Goal: Task Accomplishment & Management: Complete application form

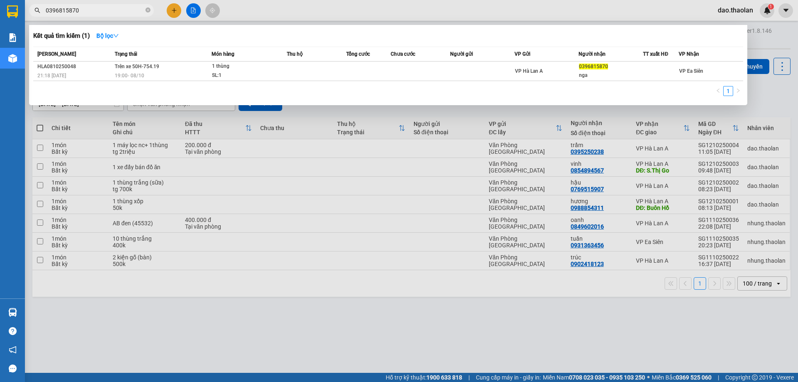
drag, startPoint x: 304, startPoint y: 14, endPoint x: 136, endPoint y: 14, distance: 168.4
click at [304, 14] on div at bounding box center [399, 191] width 798 height 382
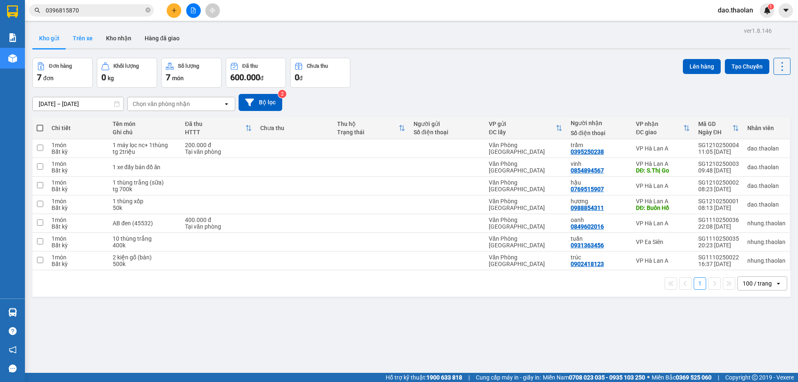
click at [86, 35] on button "Trên xe" at bounding box center [82, 38] width 33 height 20
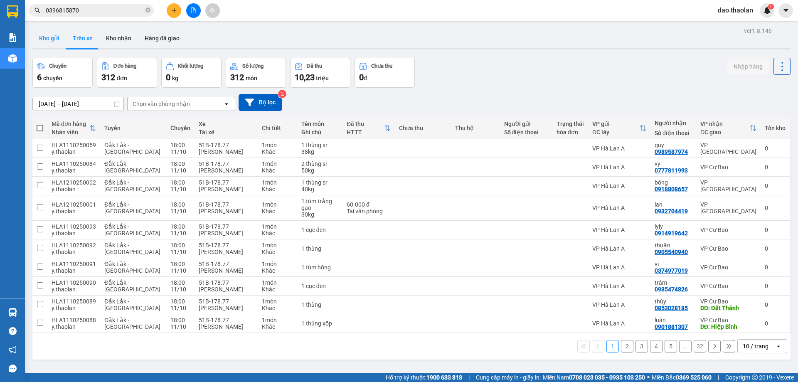
click at [51, 42] on button "Kho gửi" at bounding box center [49, 38] width 34 height 20
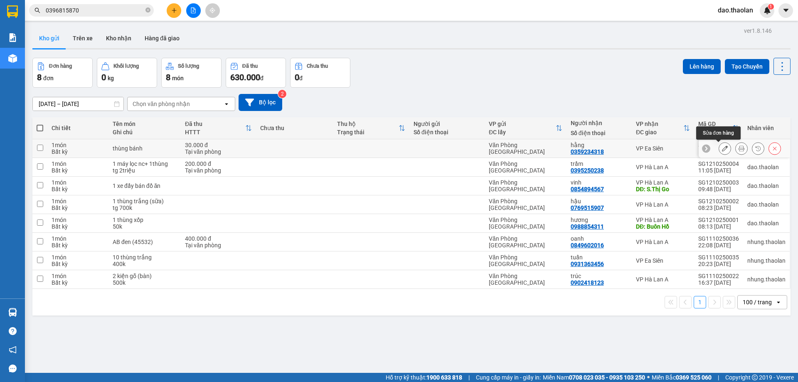
click at [719, 151] on button at bounding box center [725, 148] width 12 height 15
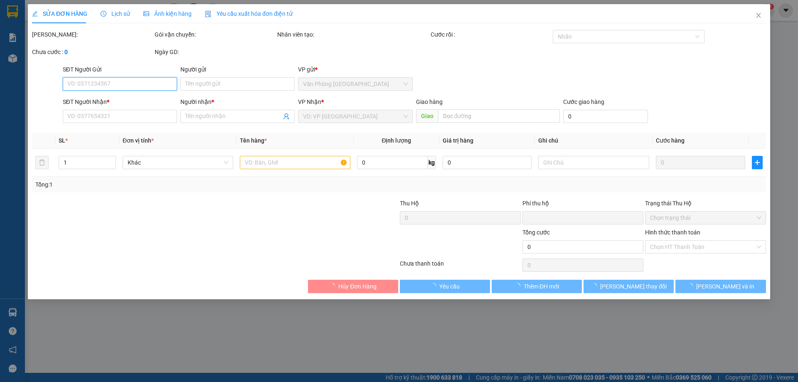
type input "0359234318"
type input "hằng"
type input "0"
type input "30.000"
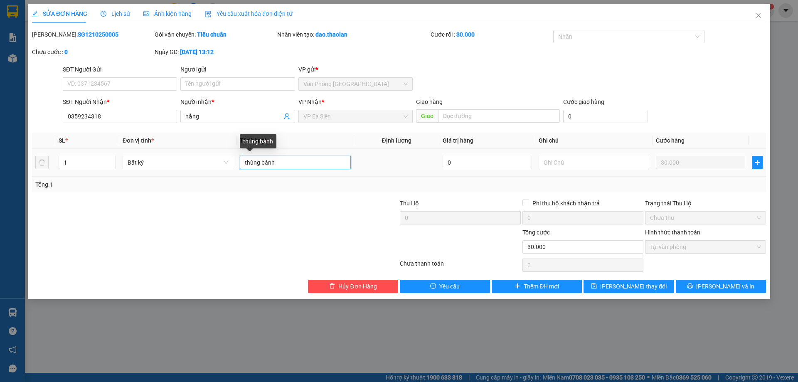
click at [242, 163] on input "thùng bánh" at bounding box center [295, 162] width 111 height 13
click at [266, 158] on input "1 thùng bánh" at bounding box center [295, 162] width 111 height 13
type input "1 thùng trắng bánh"
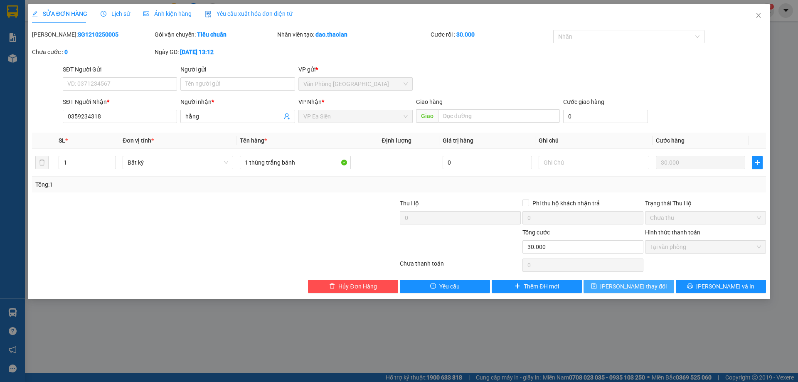
click at [637, 286] on span "[PERSON_NAME] thay đổi" at bounding box center [633, 286] width 67 height 9
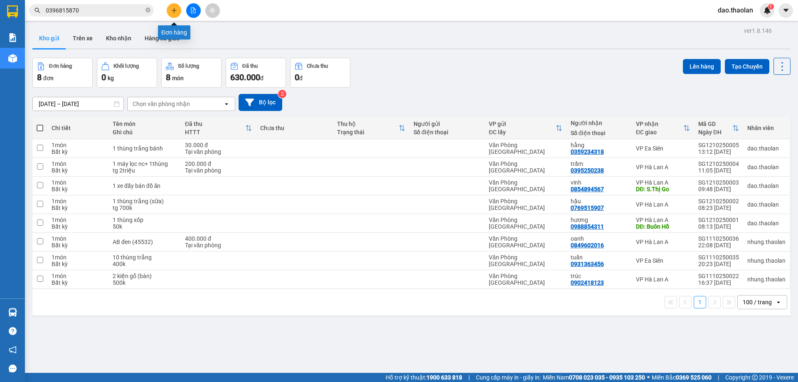
click at [173, 10] on icon "plus" at bounding box center [174, 10] width 5 height 0
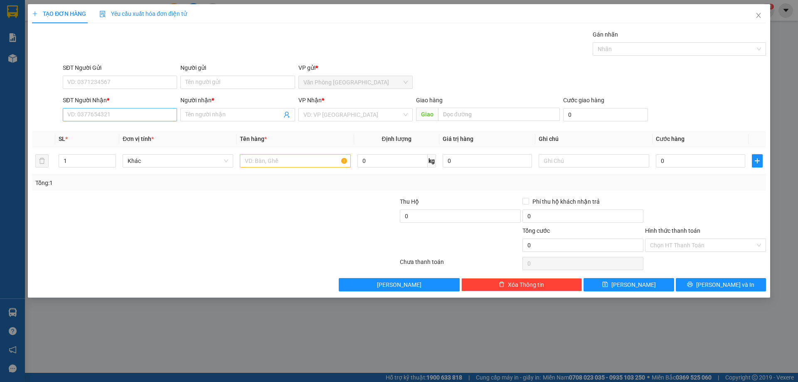
click at [114, 108] on div "SĐT Người Nhận * VD: 0377654321" at bounding box center [120, 110] width 114 height 29
click at [114, 109] on input "SĐT Người Nhận *" at bounding box center [120, 114] width 114 height 13
click at [311, 161] on input "text" at bounding box center [295, 160] width 111 height 13
type input "1 thùng"
click at [165, 110] on input "SĐT Người Nhận *" at bounding box center [120, 114] width 114 height 13
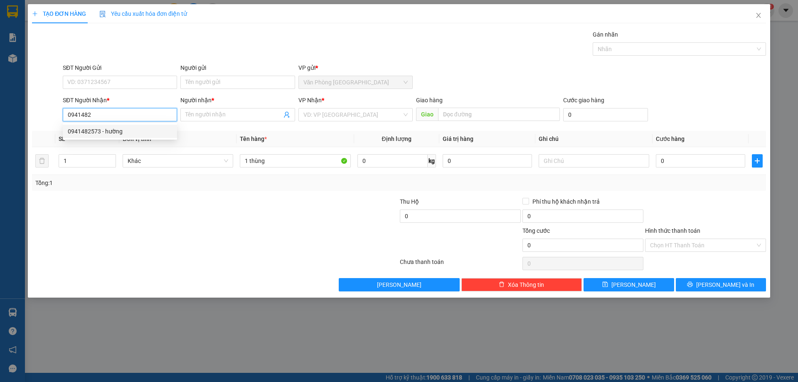
drag, startPoint x: 156, startPoint y: 133, endPoint x: 170, endPoint y: 132, distance: 13.8
click at [156, 134] on div "0941482573 - hường" at bounding box center [120, 131] width 104 height 9
type input "0941482573"
type input "hường"
type input "0941482573"
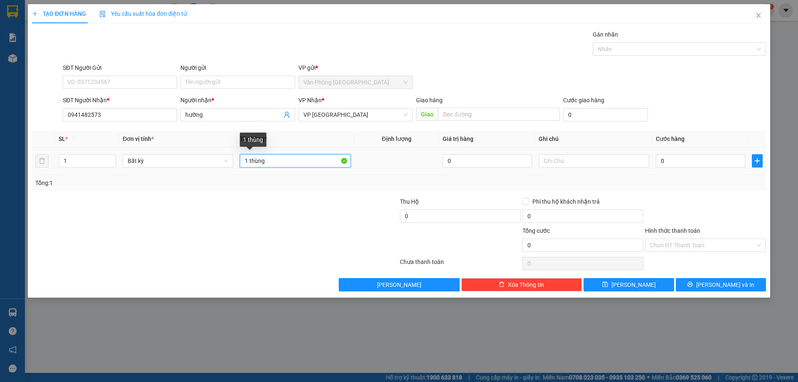
click at [313, 158] on input "1 thùng" at bounding box center [295, 160] width 111 height 13
type input "1 thùng (túi xách)"
click at [626, 165] on input "text" at bounding box center [594, 160] width 111 height 13
type input "tg 2.500"
click at [684, 158] on input "0" at bounding box center [700, 160] width 89 height 13
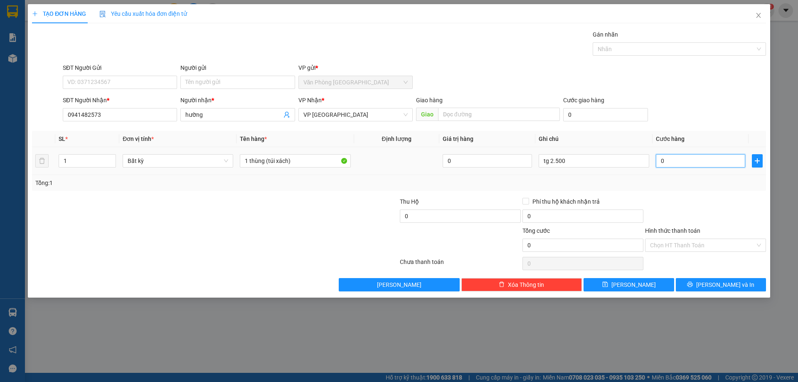
type input "5"
type input "50"
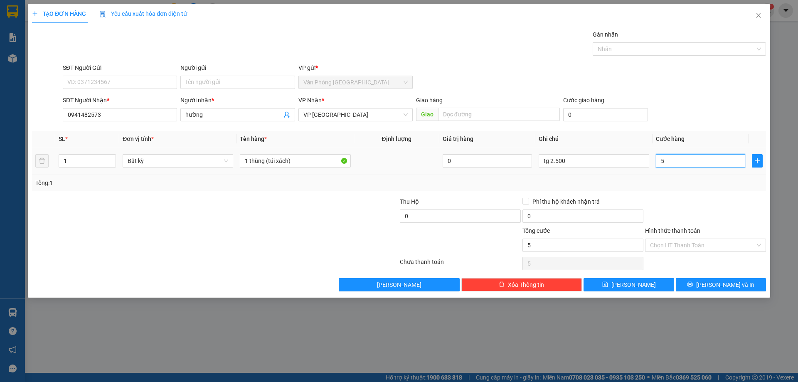
type input "50"
type input "50.000"
click at [698, 247] on input "Hình thức thanh toán" at bounding box center [702, 245] width 105 height 12
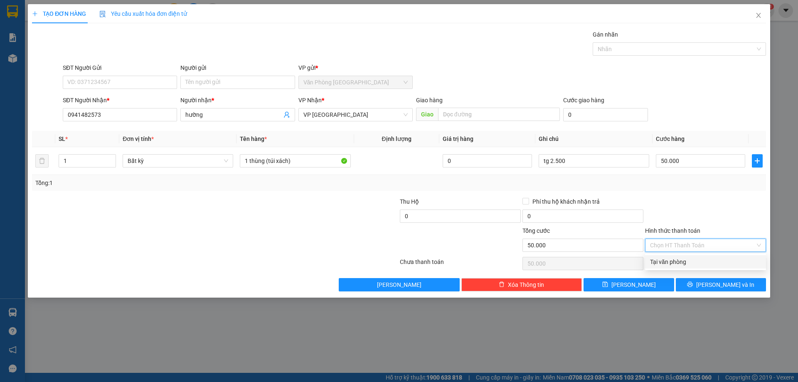
click at [702, 261] on div "Tại văn phòng" at bounding box center [705, 261] width 111 height 9
type input "0"
click at [730, 282] on span "[PERSON_NAME] và In" at bounding box center [725, 284] width 58 height 9
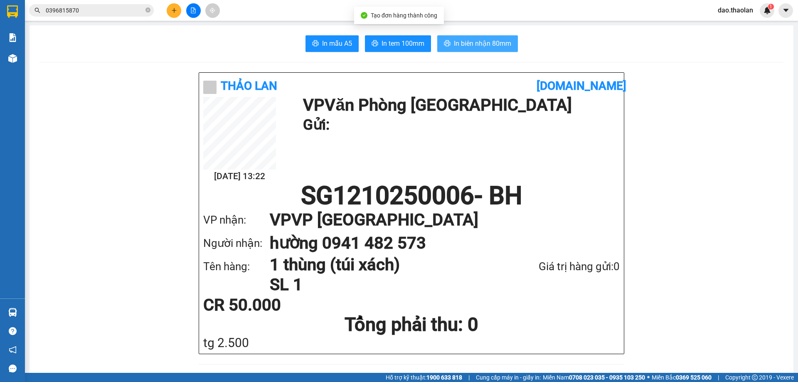
drag, startPoint x: 469, startPoint y: 48, endPoint x: 502, endPoint y: 39, distance: 34.5
click at [469, 48] on span "In biên nhận 80mm" at bounding box center [482, 43] width 57 height 10
click at [81, 12] on input "0396815870" at bounding box center [95, 10] width 98 height 9
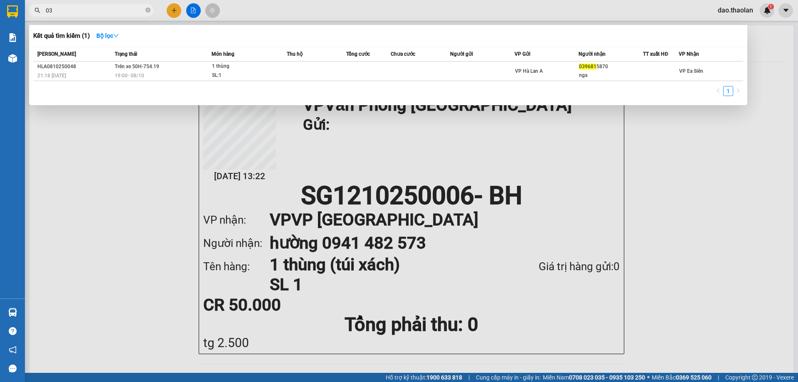
type input "0"
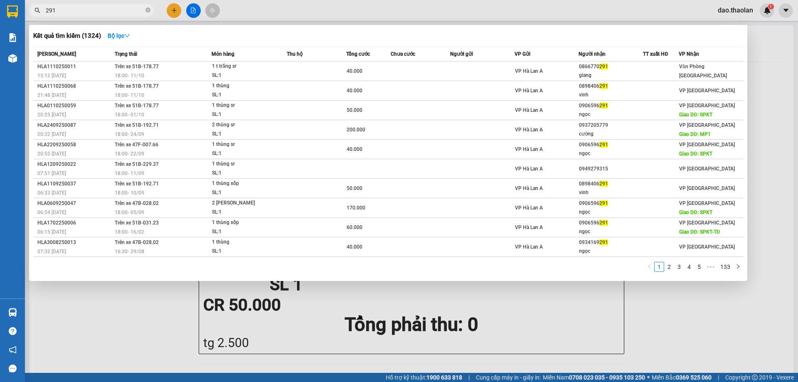
type input "291"
click at [172, 12] on div at bounding box center [399, 191] width 798 height 382
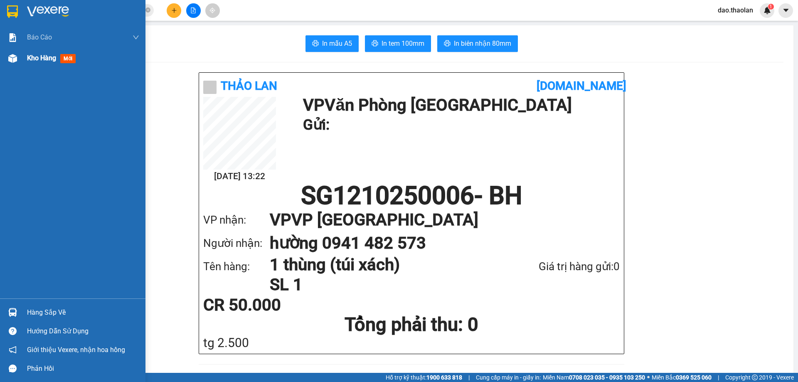
click at [34, 62] on div "Kho hàng mới" at bounding box center [53, 58] width 52 height 10
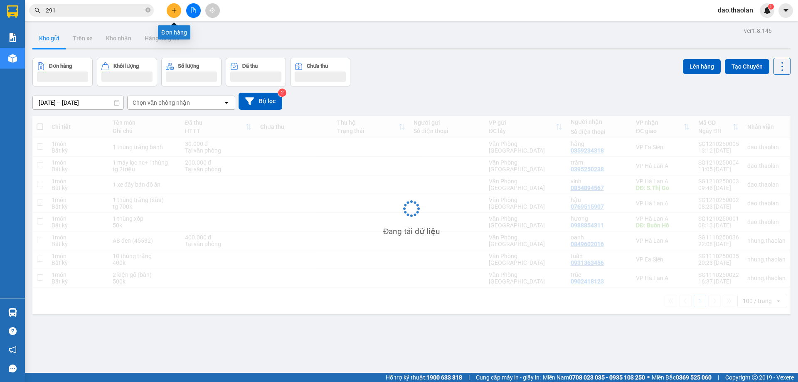
click at [175, 11] on icon "plus" at bounding box center [174, 10] width 6 height 6
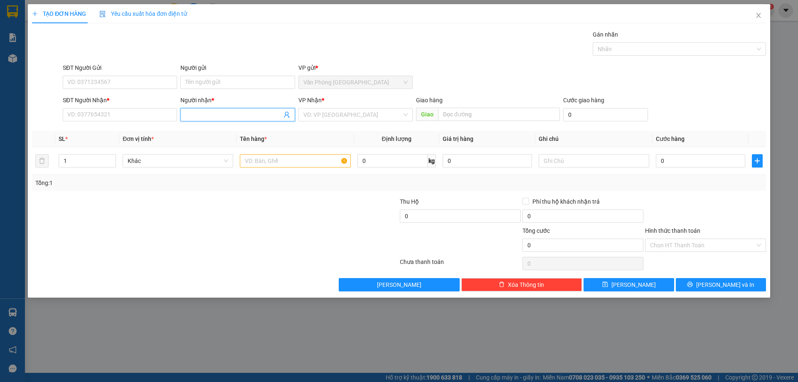
click at [195, 115] on input "Người nhận *" at bounding box center [233, 114] width 96 height 9
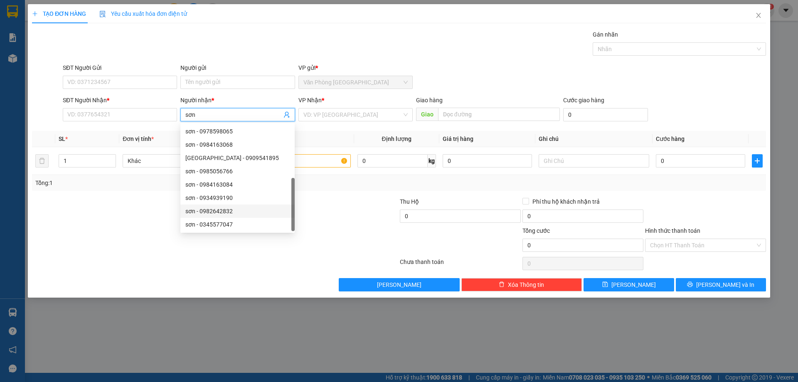
scroll to position [27, 0]
type input "sơn"
click at [138, 109] on input "SĐT Người Nhận *" at bounding box center [120, 114] width 114 height 13
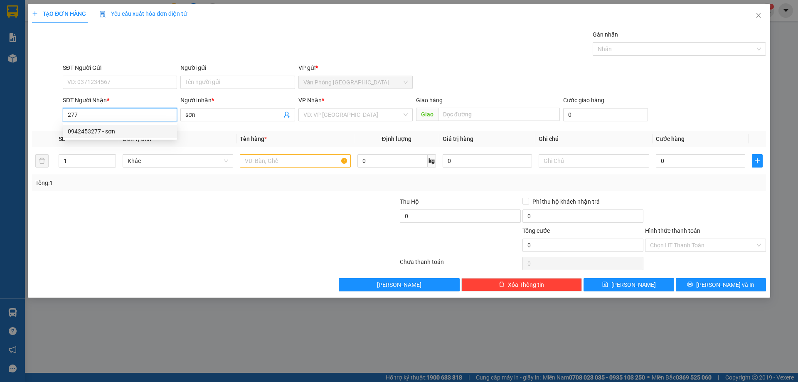
drag, startPoint x: 106, startPoint y: 129, endPoint x: 175, endPoint y: 135, distance: 69.2
click at [113, 132] on div "0942453277 - sơn" at bounding box center [120, 131] width 104 height 9
type input "0942453277"
click at [291, 161] on input "text" at bounding box center [295, 160] width 111 height 13
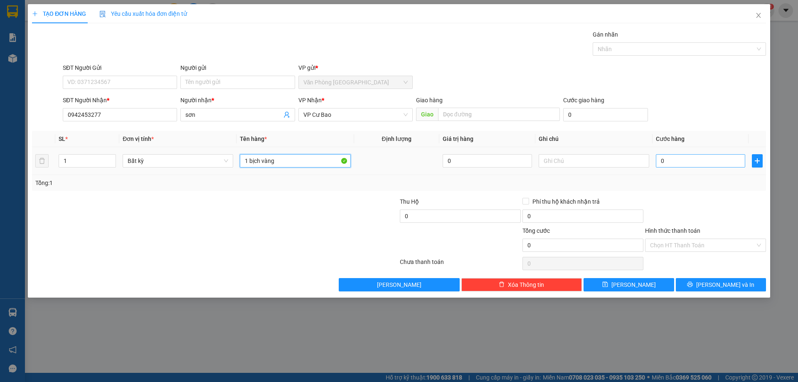
type input "1 bịch vàng"
click at [668, 161] on input "0" at bounding box center [700, 160] width 89 height 13
type input "3"
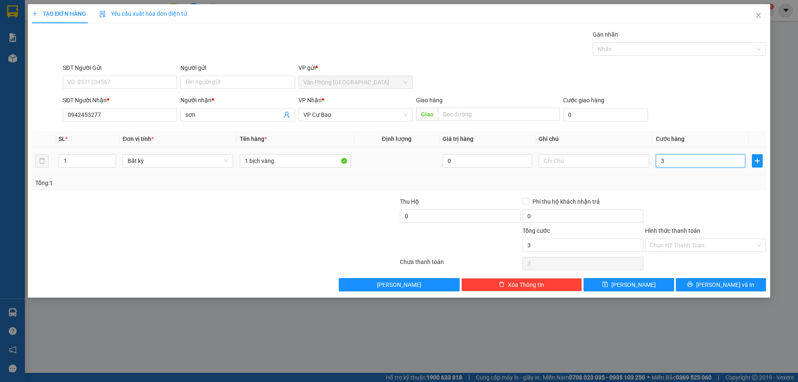
type input "30"
drag, startPoint x: 682, startPoint y: 157, endPoint x: 589, endPoint y: 158, distance: 92.3
click at [589, 158] on tr "1 Bất kỳ 1 bịch vàng 0 30" at bounding box center [399, 161] width 734 height 28
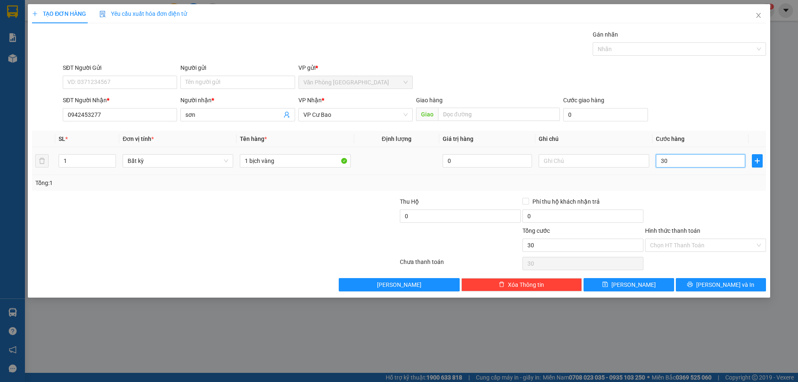
type input "2"
type input "20"
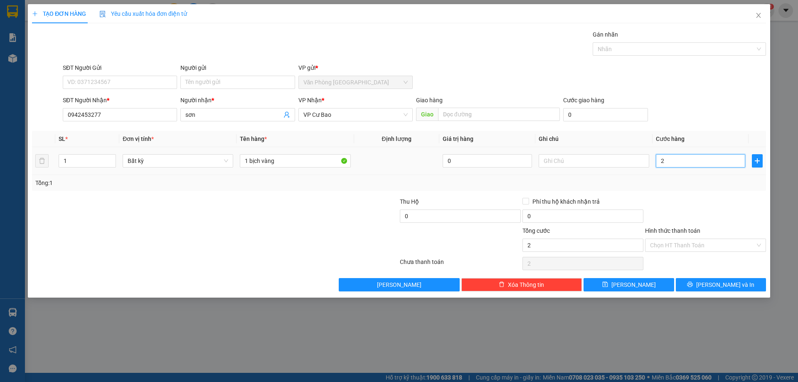
type input "20"
type input "20.000"
click at [675, 244] on input "Hình thức thanh toán" at bounding box center [702, 245] width 105 height 12
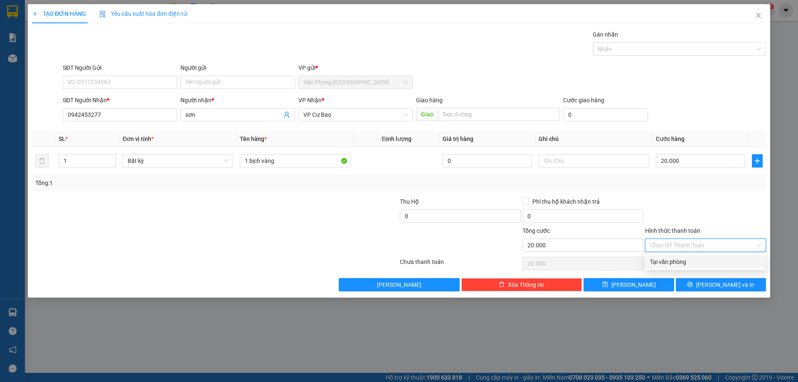
click at [672, 256] on div "Tại văn phòng" at bounding box center [705, 261] width 121 height 13
type input "0"
click at [650, 279] on button "[PERSON_NAME]" at bounding box center [629, 284] width 90 height 13
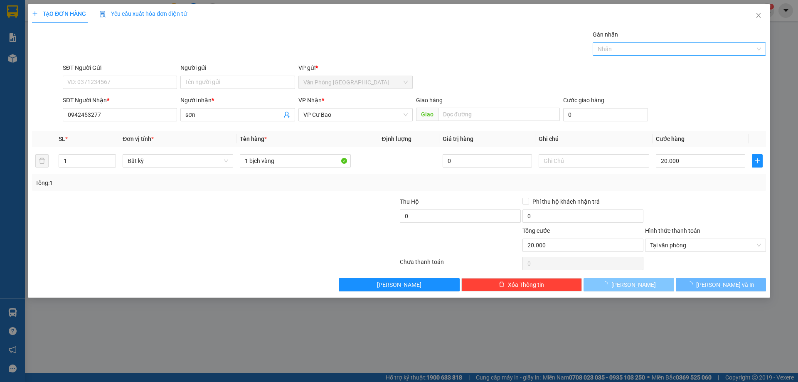
type input "0"
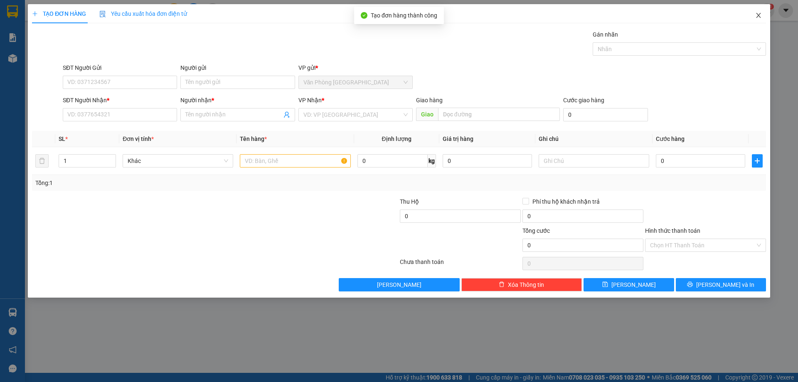
click at [752, 25] on span "Close" at bounding box center [758, 15] width 23 height 23
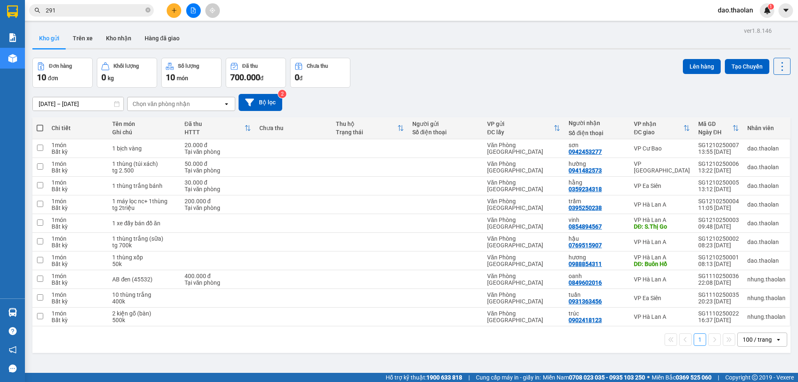
click at [168, 8] on button at bounding box center [174, 10] width 15 height 15
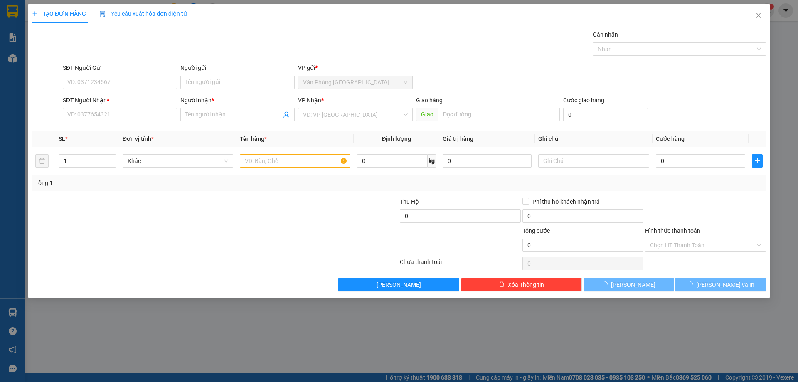
click at [169, 8] on div "Yêu cầu xuất hóa đơn điện tử" at bounding box center [143, 13] width 88 height 19
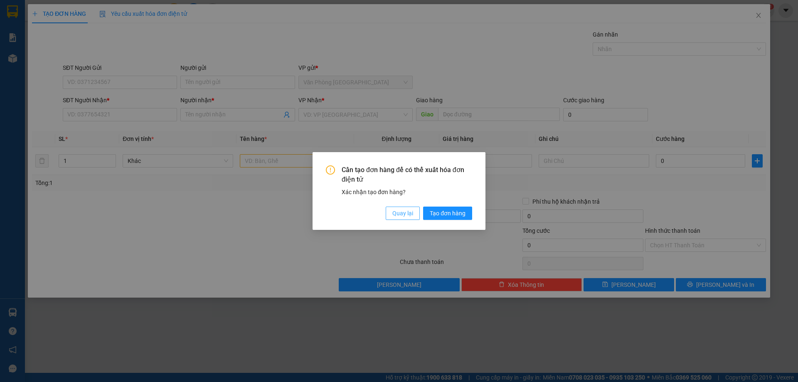
click at [393, 217] on span "Quay lại" at bounding box center [402, 213] width 21 height 9
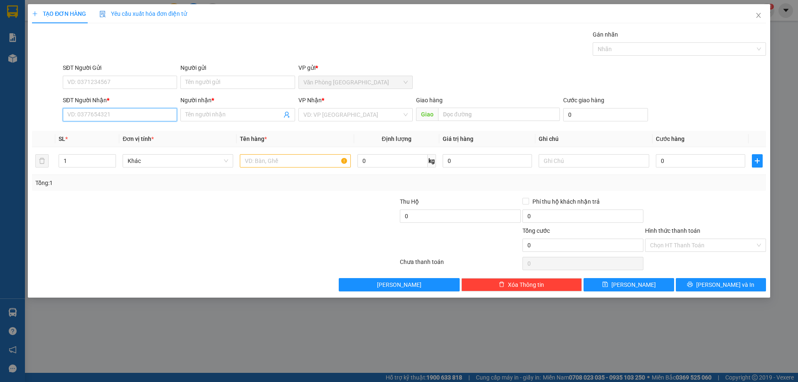
click at [132, 111] on input "SĐT Người Nhận *" at bounding box center [120, 114] width 114 height 13
type input "0382215744"
click at [212, 120] on span at bounding box center [237, 114] width 114 height 13
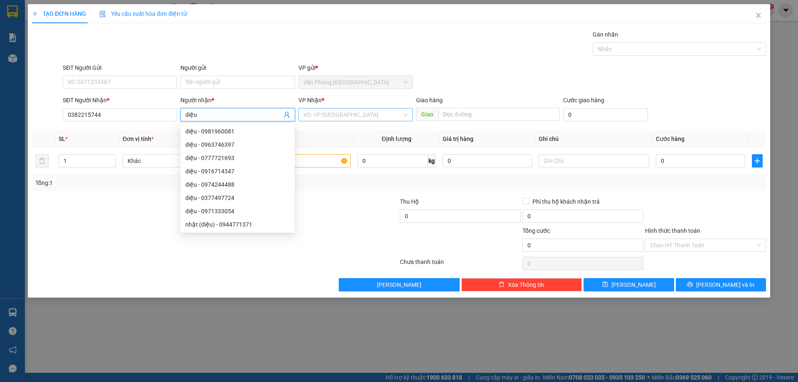
type input "diệu"
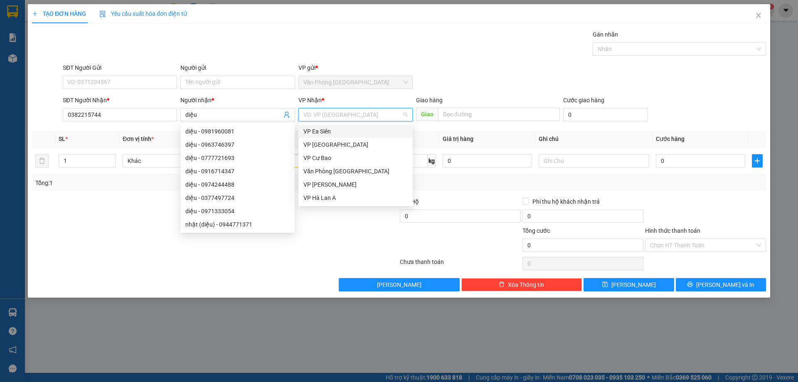
click at [341, 120] on input "search" at bounding box center [352, 115] width 99 height 12
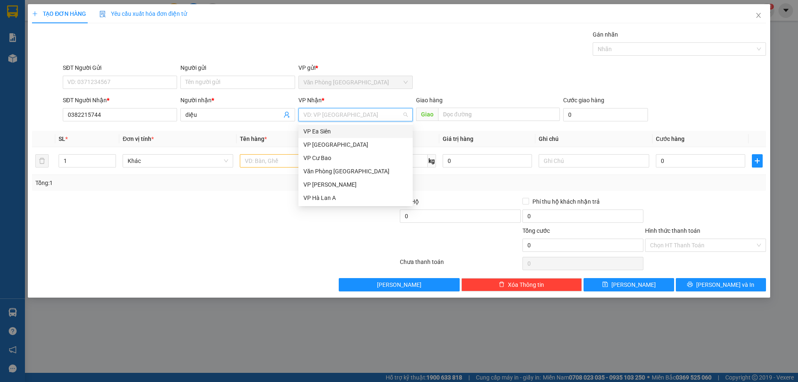
drag, startPoint x: 340, startPoint y: 135, endPoint x: 320, endPoint y: 141, distance: 21.3
click at [340, 135] on div "VP Ea Siên" at bounding box center [355, 131] width 104 height 9
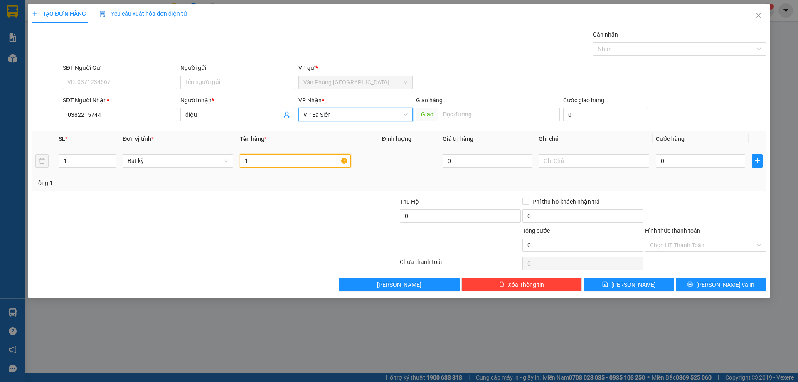
click at [279, 164] on input "1" at bounding box center [295, 160] width 111 height 13
type input "1 thùng"
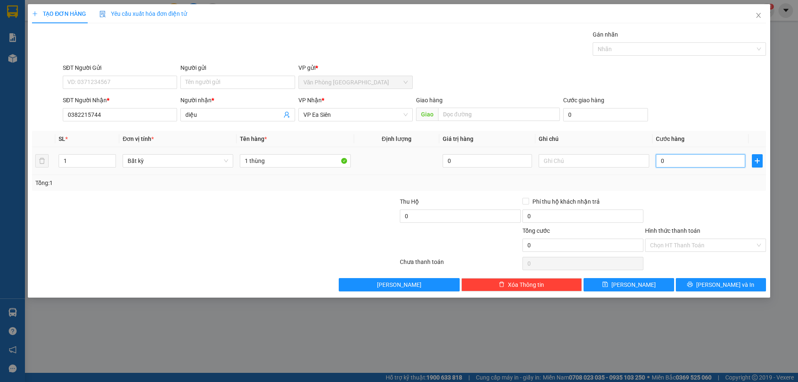
click at [679, 163] on input "0" at bounding box center [700, 160] width 89 height 13
type input "3"
type input "30"
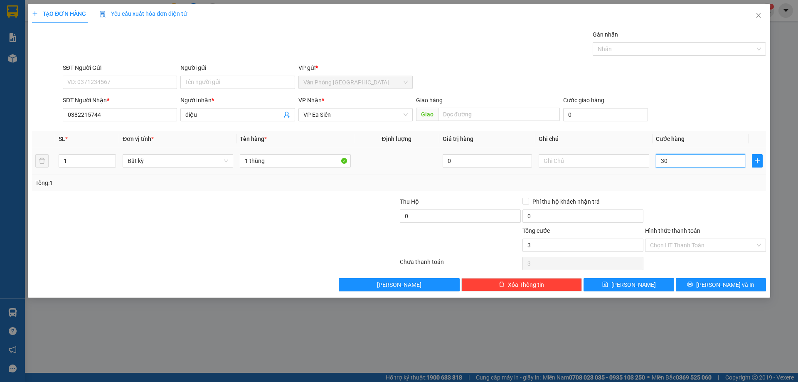
type input "30"
type input "30.000"
click at [686, 244] on input "Hình thức thanh toán" at bounding box center [702, 245] width 105 height 12
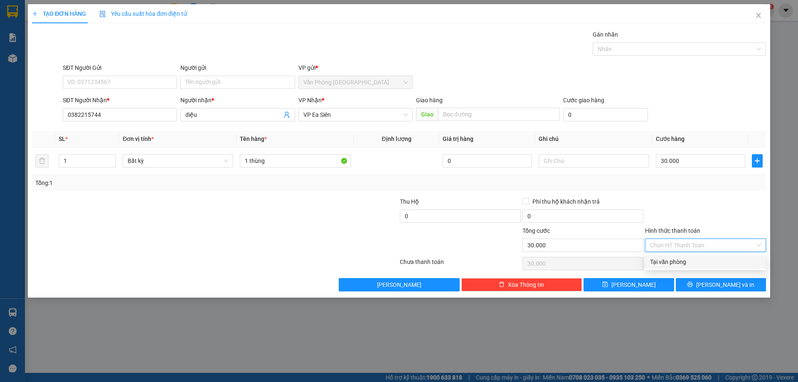
click at [686, 259] on div "Tại văn phòng" at bounding box center [705, 261] width 111 height 9
type input "0"
click at [666, 280] on button "[PERSON_NAME]" at bounding box center [629, 284] width 90 height 13
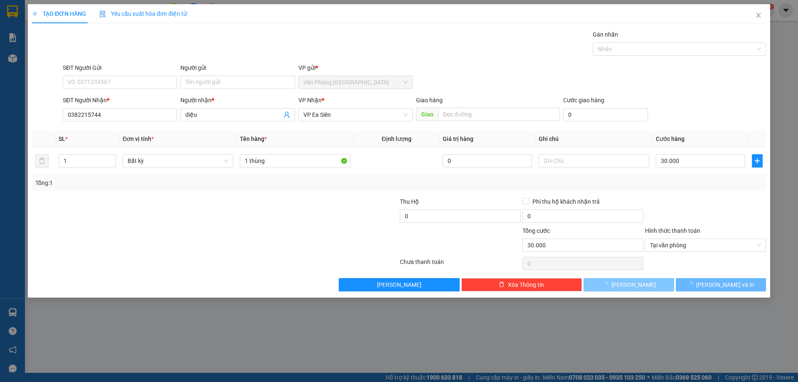
type input "0"
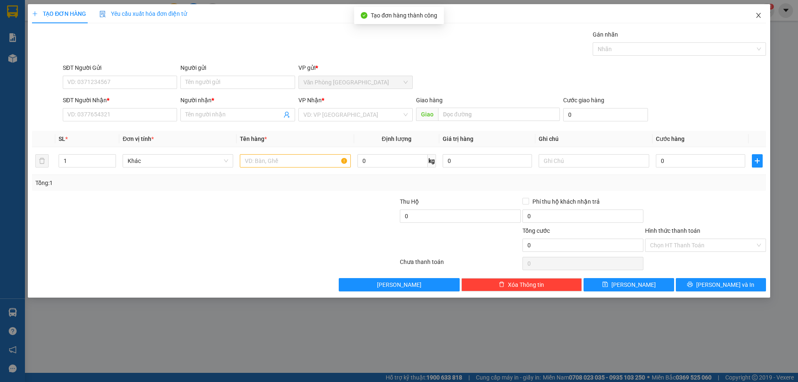
click at [760, 14] on icon "close" at bounding box center [758, 15] width 5 height 5
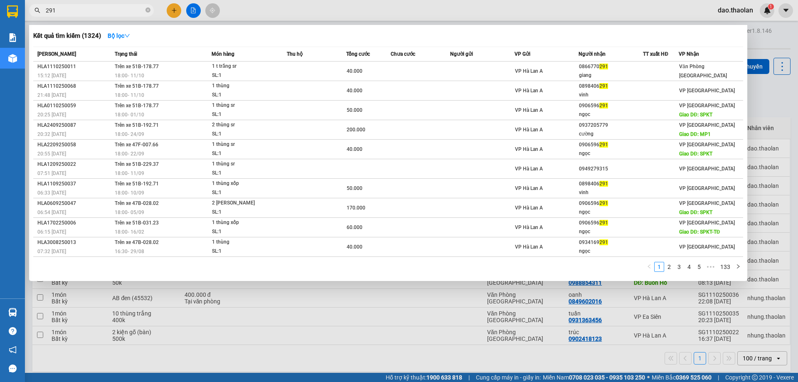
click at [80, 12] on input "291" at bounding box center [95, 10] width 98 height 9
type input "2"
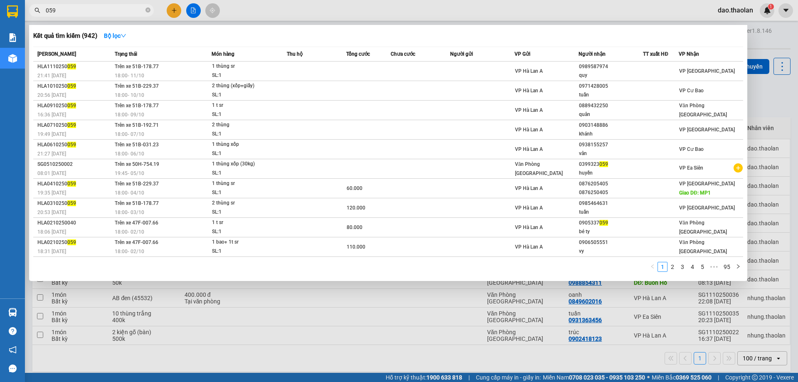
drag, startPoint x: 66, startPoint y: 10, endPoint x: 0, endPoint y: -17, distance: 70.9
click at [0, 0] on html "Kết quả tìm kiếm ( 942 ) Bộ lọc Mã ĐH Trạng thái Món hàng Thu hộ Tổng cước Chưa…" at bounding box center [399, 191] width 798 height 382
type input "0933385"
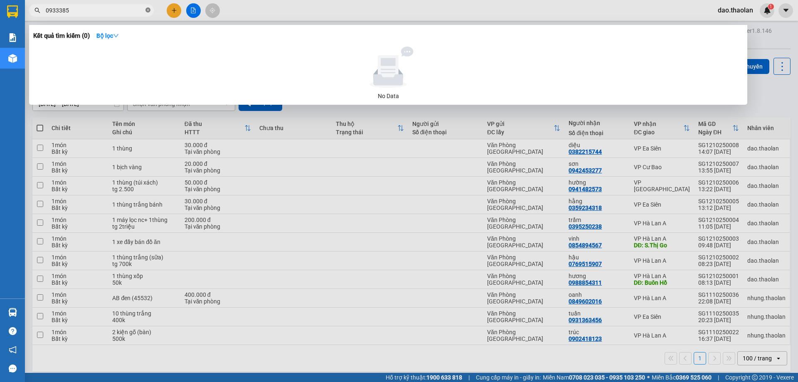
click at [148, 11] on icon "close-circle" at bounding box center [148, 9] width 5 height 5
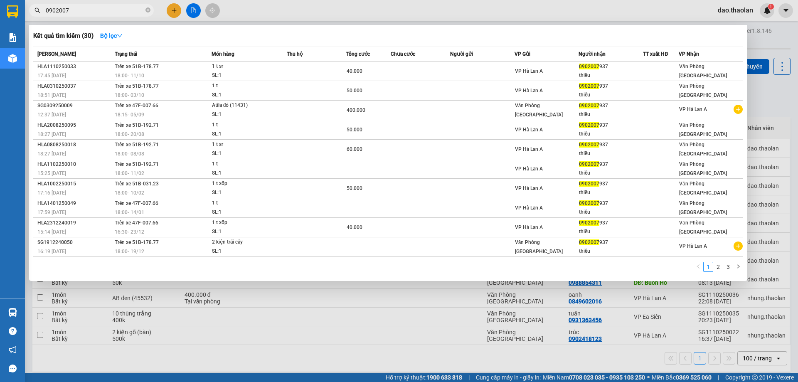
type input "0902007"
click at [176, 12] on div at bounding box center [399, 191] width 798 height 382
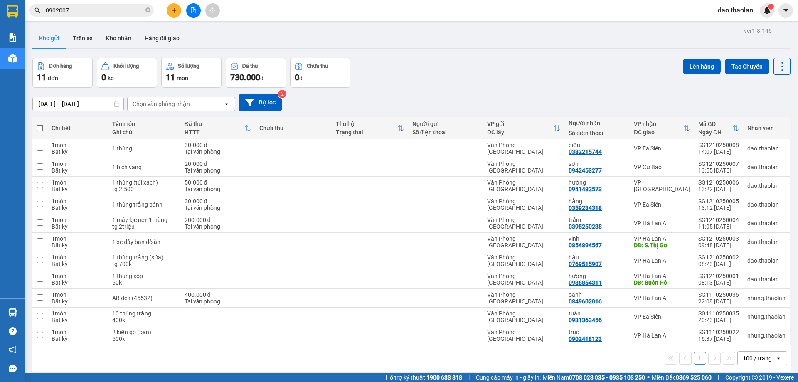
click at [176, 12] on icon "plus" at bounding box center [174, 10] width 6 height 6
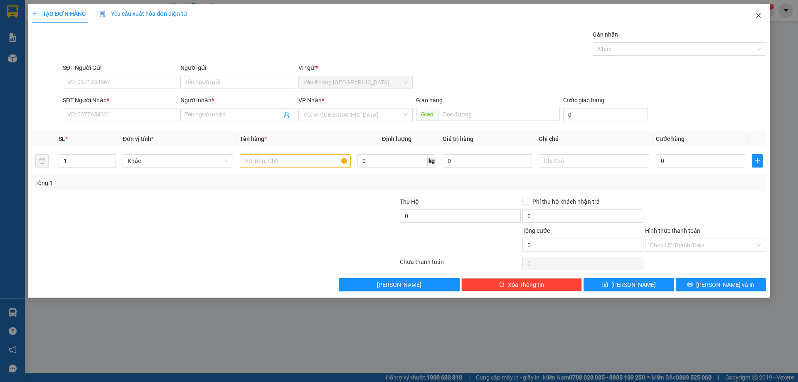
click at [757, 16] on icon "close" at bounding box center [758, 15] width 7 height 7
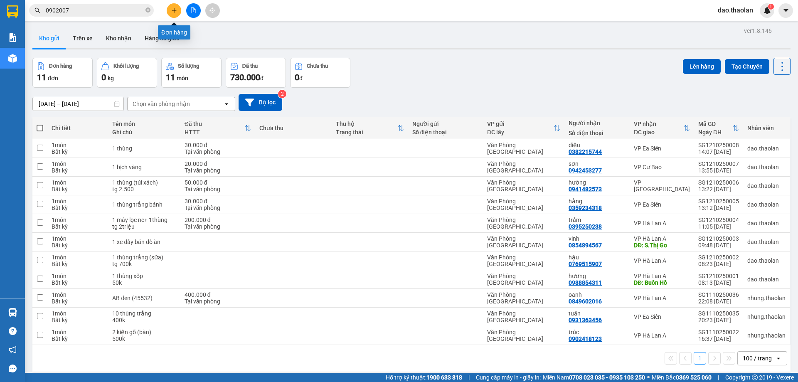
click at [175, 10] on icon "plus" at bounding box center [174, 10] width 5 height 0
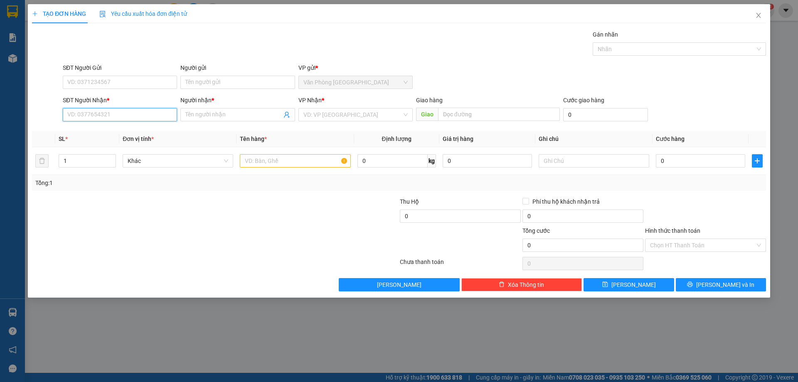
click at [125, 116] on input "SĐT Người Nhận *" at bounding box center [120, 114] width 114 height 13
type input "0941517518"
click at [257, 113] on input "Người nhận *" at bounding box center [233, 114] width 96 height 9
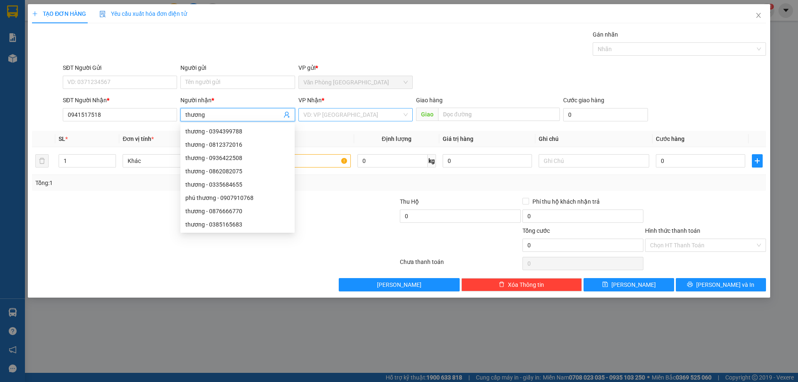
type input "thương"
click at [323, 115] on input "search" at bounding box center [352, 115] width 99 height 12
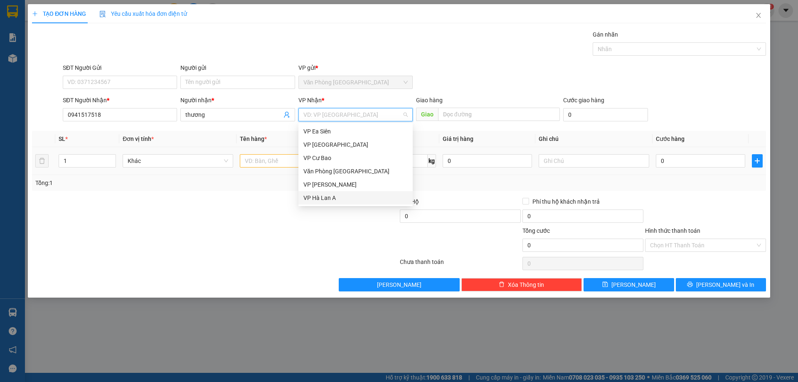
drag, startPoint x: 321, startPoint y: 199, endPoint x: 381, endPoint y: 153, distance: 75.0
click at [322, 199] on div "VP Hà Lan A" at bounding box center [355, 197] width 104 height 9
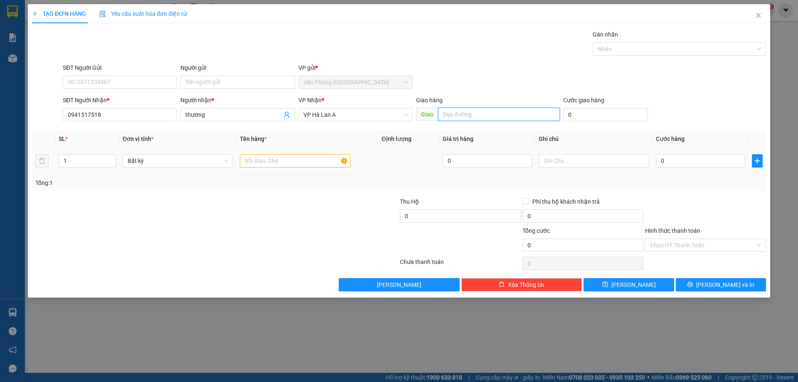
click at [478, 117] on input "text" at bounding box center [499, 114] width 122 height 13
type input "B"
click at [308, 161] on input "text" at bounding box center [295, 160] width 111 height 13
type input "1 [PERSON_NAME]"
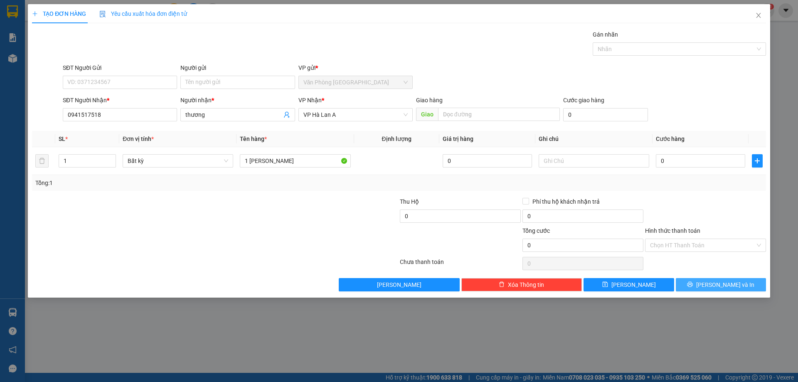
drag, startPoint x: 740, startPoint y: 287, endPoint x: 731, endPoint y: 288, distance: 9.2
click at [725, 301] on div "TẠO ĐƠN HÀNG Yêu cầu xuất hóa đơn điện tử Transit Pickup Surcharge Ids Transit …" at bounding box center [399, 191] width 798 height 382
click at [737, 283] on span "[PERSON_NAME] và In" at bounding box center [725, 284] width 58 height 9
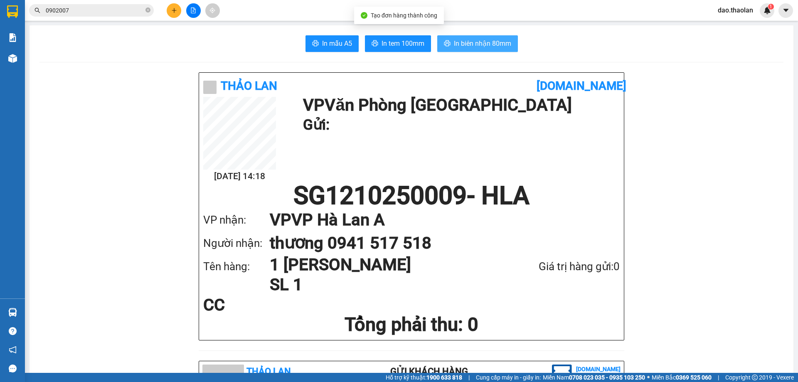
click at [493, 42] on span "In biên nhận 80mm" at bounding box center [482, 43] width 57 height 10
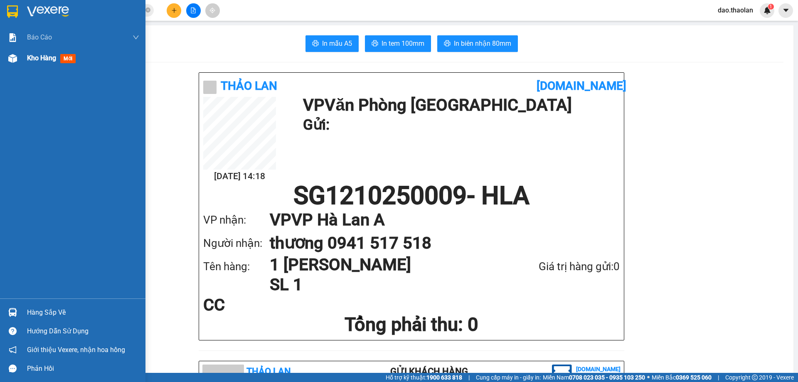
click at [13, 65] on div at bounding box center [12, 58] width 15 height 15
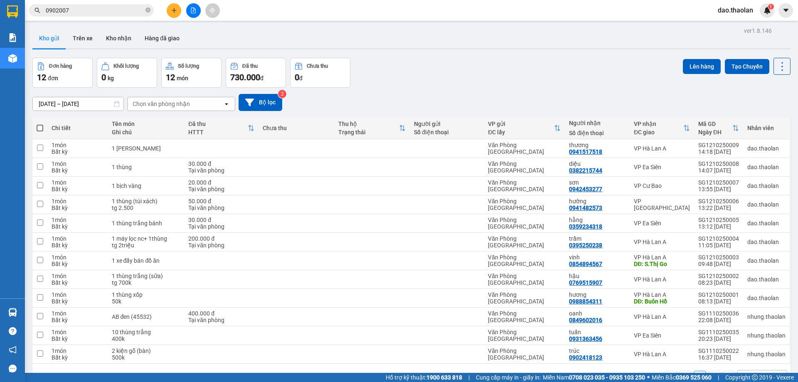
click at [180, 12] on button at bounding box center [174, 10] width 15 height 15
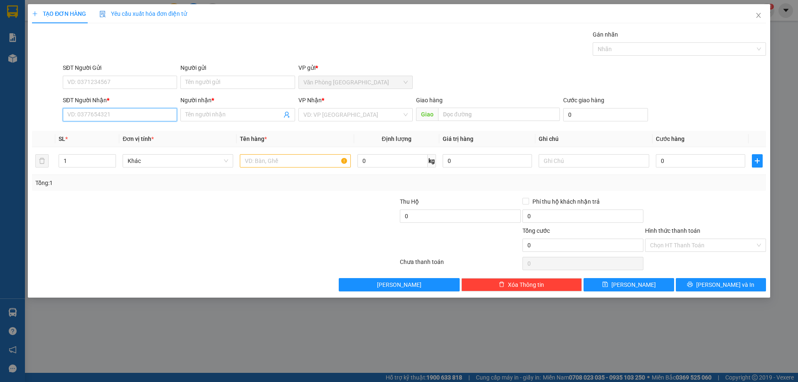
click at [131, 114] on input "SĐT Người Nhận *" at bounding box center [120, 114] width 114 height 13
click at [106, 129] on div "0704499945 - thanh" at bounding box center [120, 131] width 104 height 9
type input "0704499945"
type input "thanh"
type input "0704499945"
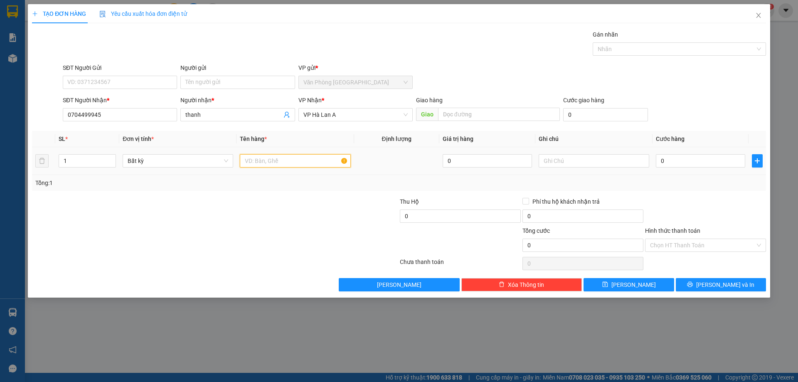
click at [283, 155] on input "text" at bounding box center [295, 160] width 111 height 13
type input "1 thùng xốp (trái cây)"
click at [684, 165] on input "0" at bounding box center [700, 160] width 89 height 13
type input "6"
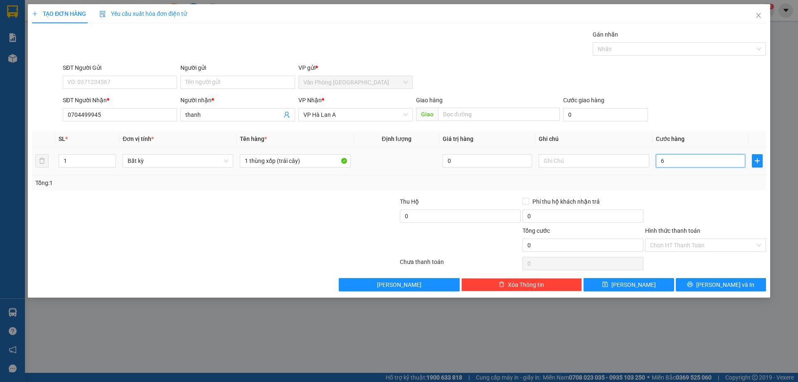
type input "6"
type input "60"
type input "60.000"
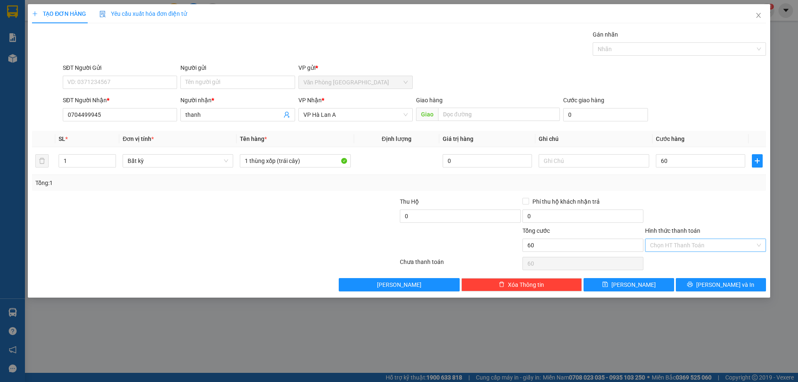
type input "60.000"
click at [703, 241] on input "Hình thức thanh toán" at bounding box center [702, 245] width 105 height 12
drag, startPoint x: 702, startPoint y: 260, endPoint x: 715, endPoint y: 268, distance: 15.6
click at [702, 261] on div "Tại văn phòng" at bounding box center [705, 261] width 111 height 9
type input "0"
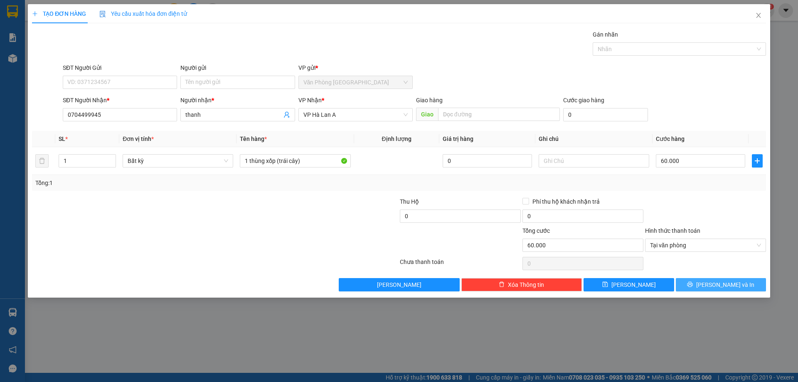
click at [734, 282] on span "[PERSON_NAME] và In" at bounding box center [725, 284] width 58 height 9
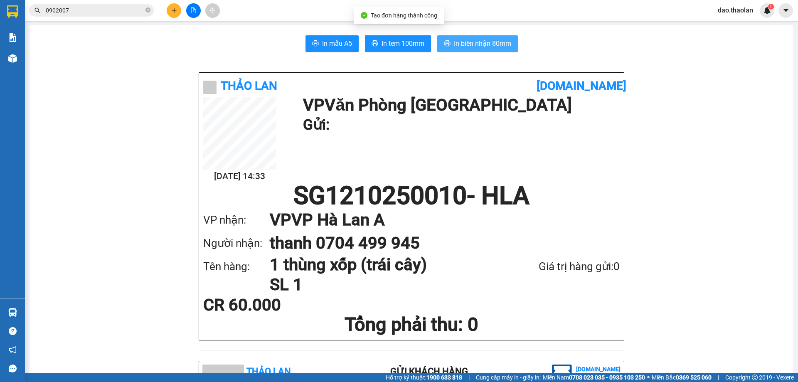
drag, startPoint x: 472, startPoint y: 44, endPoint x: 538, endPoint y: 89, distance: 79.9
click at [473, 44] on span "In biên nhận 80mm" at bounding box center [482, 43] width 57 height 10
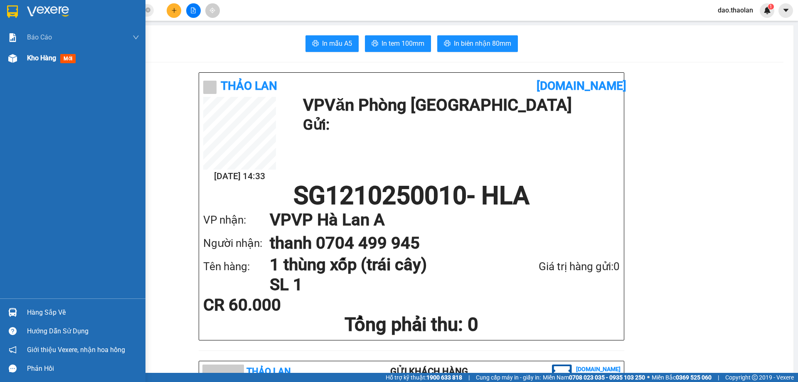
click at [22, 59] on div "Kho hàng mới" at bounding box center [73, 58] width 146 height 21
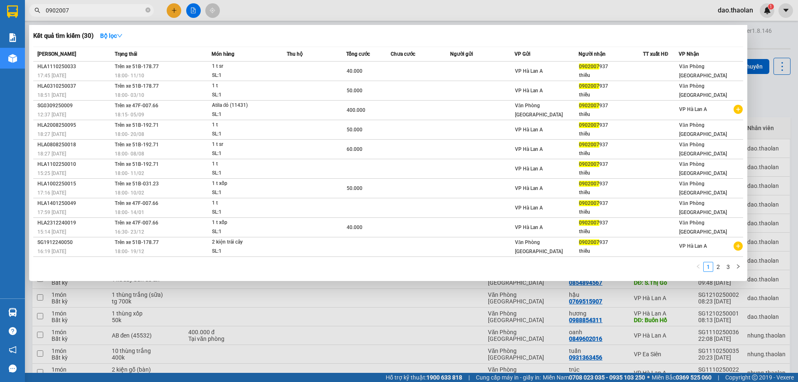
drag, startPoint x: 73, startPoint y: 11, endPoint x: 0, endPoint y: 1, distance: 73.9
click at [0, 1] on section "Kết quả tìm kiếm ( 30 ) Bộ lọc Mã ĐH Trạng thái Món hàng Thu hộ Tổng cước Chưa …" at bounding box center [399, 191] width 798 height 382
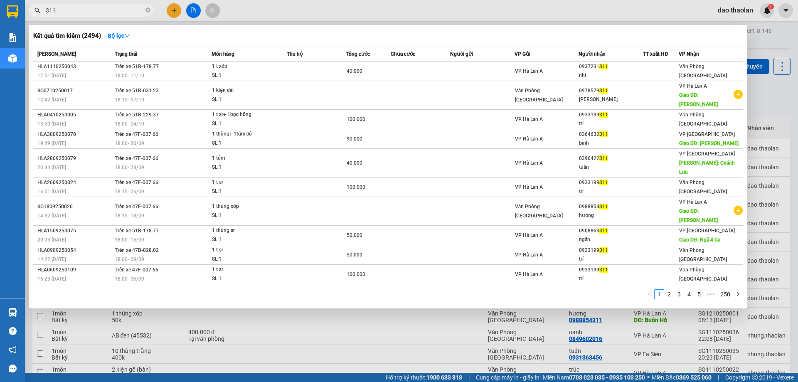
type input "311"
click at [386, 9] on div at bounding box center [399, 191] width 798 height 382
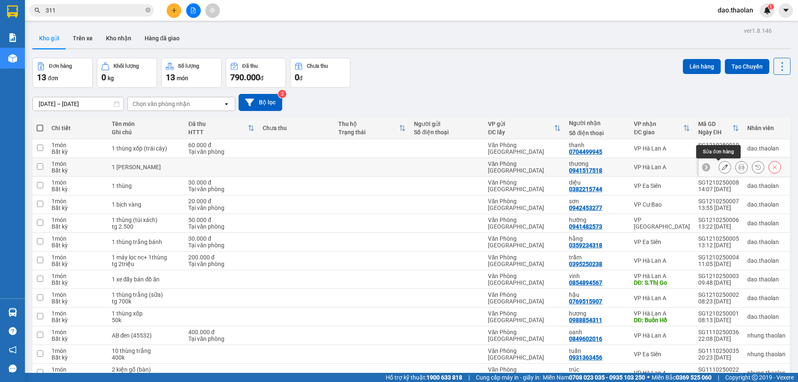
click at [722, 165] on icon at bounding box center [725, 167] width 6 height 6
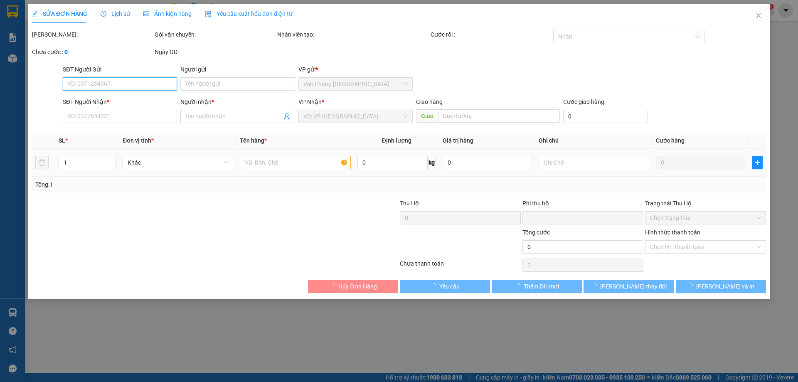
type input "0941517518"
type input "thương"
type input "0"
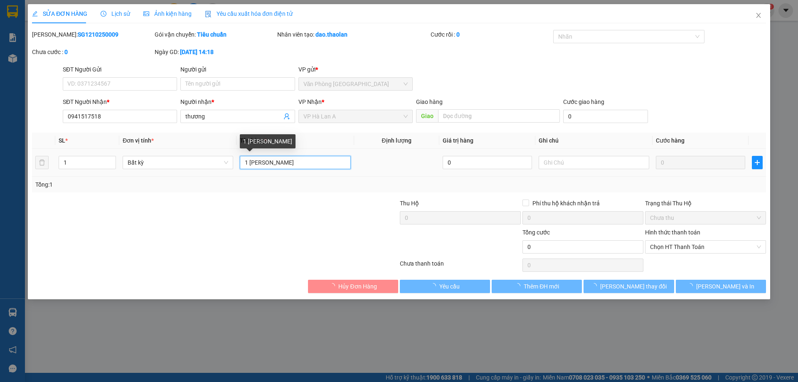
drag, startPoint x: 263, startPoint y: 162, endPoint x: 340, endPoint y: 132, distance: 82.1
click at [338, 138] on table "SL * Đơn vị tính * Tên hàng * Định lượng Giá trị hàng Ghi chú Cước hàng 1 Bất k…" at bounding box center [399, 155] width 734 height 44
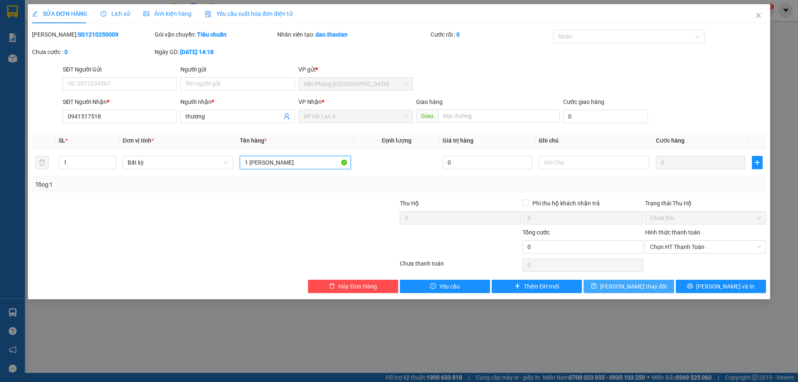
type input "1 [PERSON_NAME]"
click at [600, 281] on button "[PERSON_NAME] thay đổi" at bounding box center [629, 286] width 90 height 13
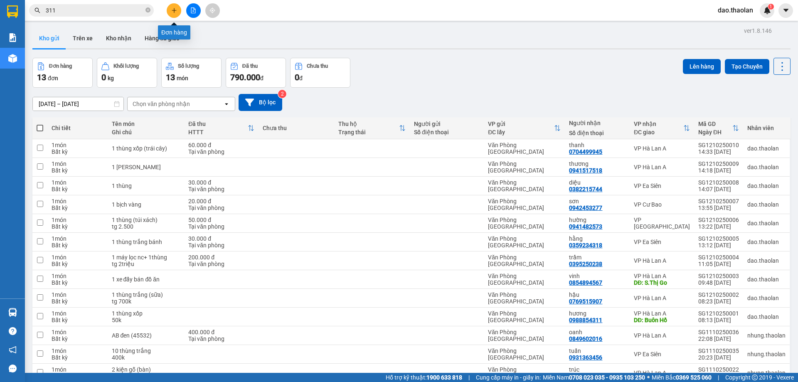
click at [178, 17] on button at bounding box center [174, 10] width 15 height 15
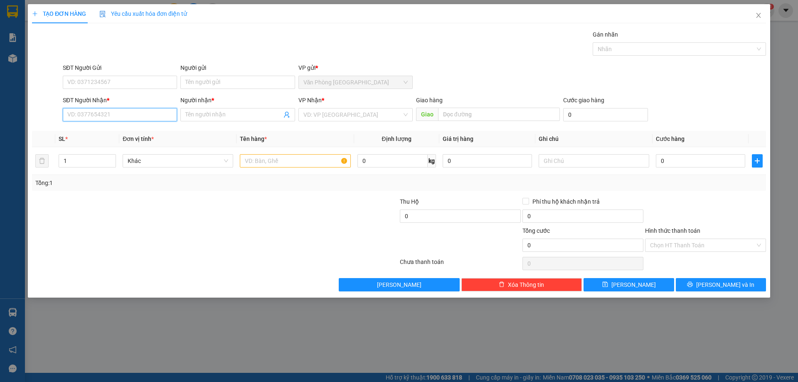
drag, startPoint x: 93, startPoint y: 114, endPoint x: 91, endPoint y: 110, distance: 4.6
click at [91, 110] on input "SĐT Người Nhận *" at bounding box center [120, 114] width 114 height 13
click at [103, 131] on div "0903197479 - quang" at bounding box center [120, 131] width 104 height 9
type input "0903197479"
type input "quang"
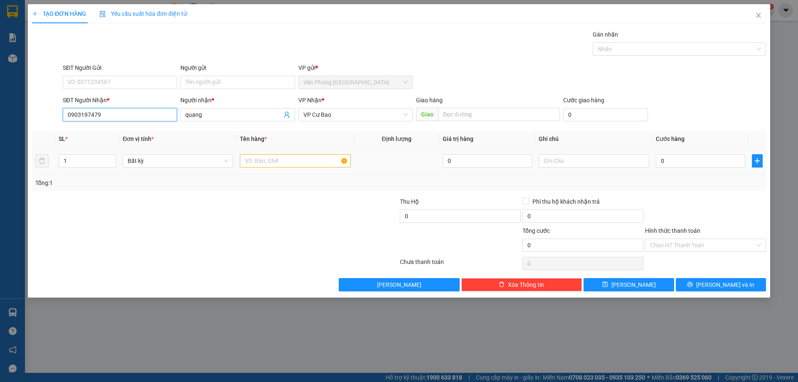
type input "0903197479"
click at [254, 165] on input "text" at bounding box center [295, 160] width 111 height 13
type input "2 thùng (đồ áo)"
click at [701, 158] on input "0" at bounding box center [700, 160] width 89 height 13
type input "1"
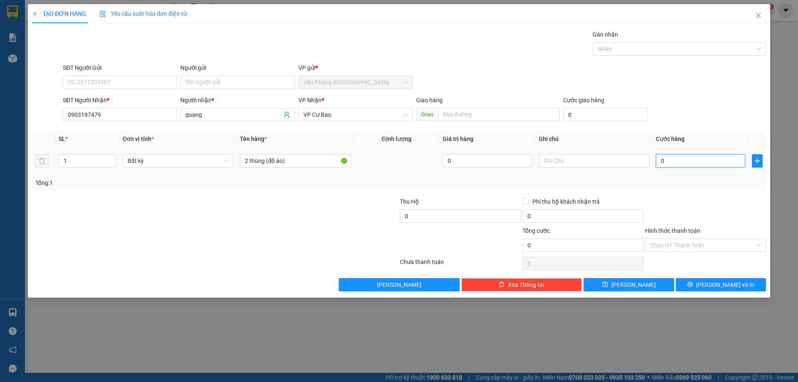
type input "1"
type input "10"
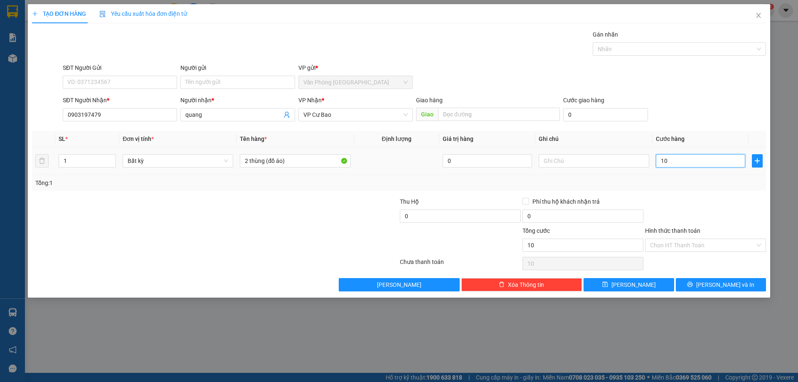
type input "100"
type input "100.000"
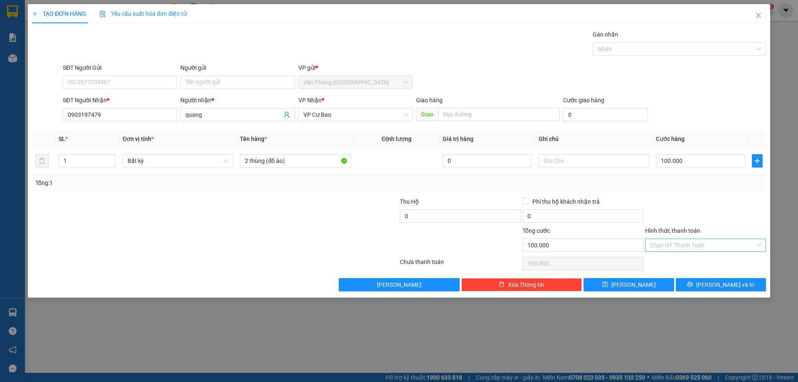
click at [695, 245] on input "Hình thức thanh toán" at bounding box center [702, 245] width 105 height 12
drag, startPoint x: 687, startPoint y: 264, endPoint x: 705, endPoint y: 272, distance: 19.0
click at [687, 265] on div "Tại văn phòng" at bounding box center [705, 261] width 111 height 9
type input "0"
click at [719, 282] on span "[PERSON_NAME] và In" at bounding box center [725, 284] width 58 height 9
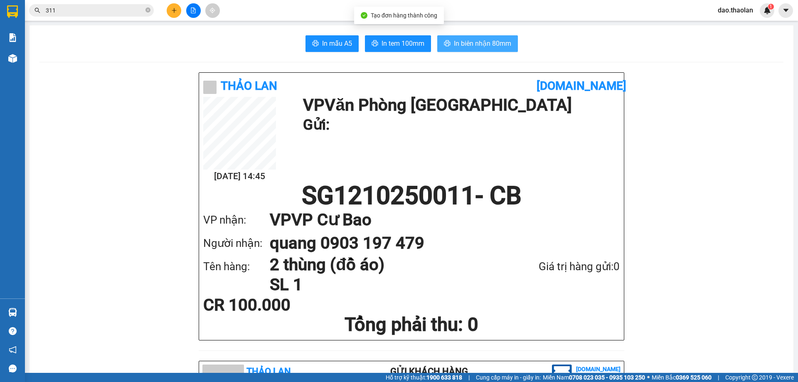
click at [469, 46] on span "In biên nhận 80mm" at bounding box center [482, 43] width 57 height 10
click at [171, 13] on button at bounding box center [174, 10] width 15 height 15
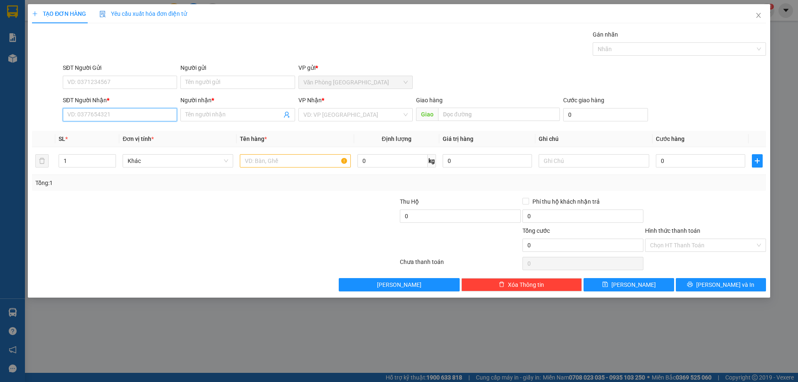
click at [138, 116] on input "SĐT Người Nhận *" at bounding box center [120, 114] width 114 height 13
type input "0931884877"
click at [215, 115] on input "Người nhận *" at bounding box center [233, 114] width 96 height 9
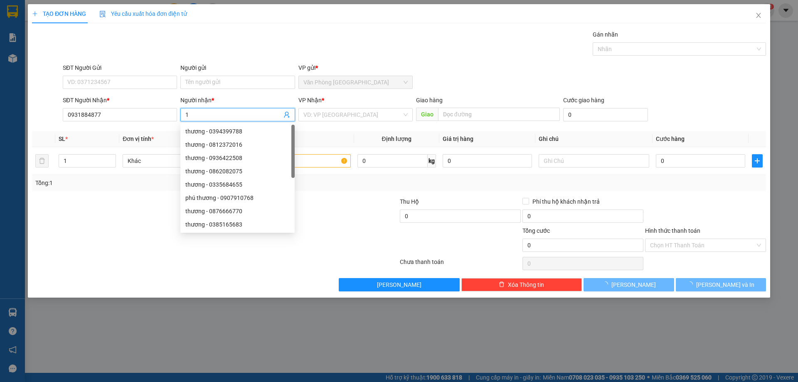
type input "1"
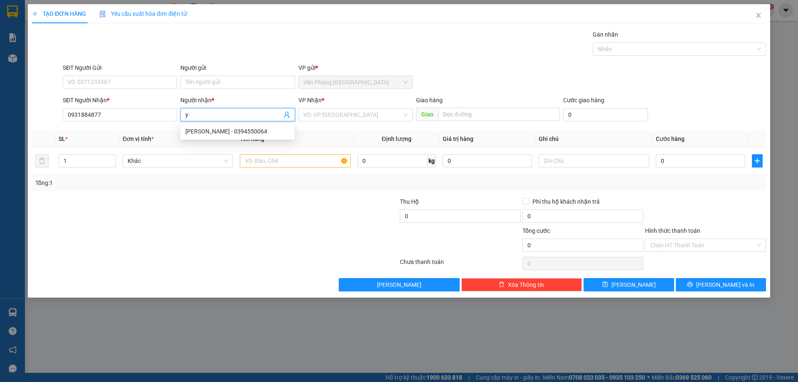
type input "y"
type input "ý"
click at [340, 161] on input "text" at bounding box center [295, 160] width 111 height 13
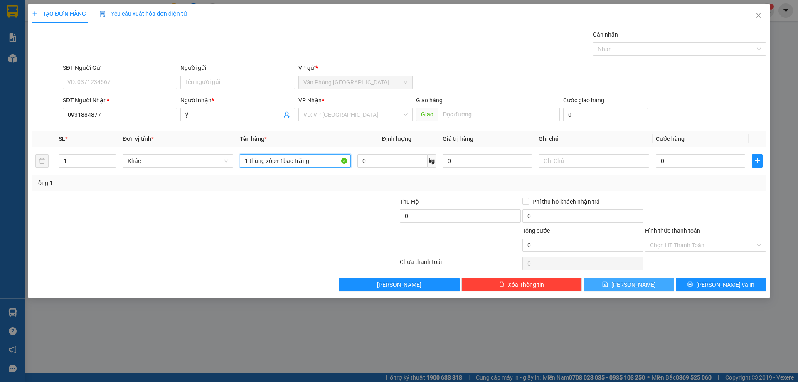
type input "1 thùng xốp+ 1bao trắng"
drag, startPoint x: 636, startPoint y: 281, endPoint x: 678, endPoint y: 267, distance: 44.6
click at [636, 281] on span "[PERSON_NAME]" at bounding box center [634, 284] width 44 height 9
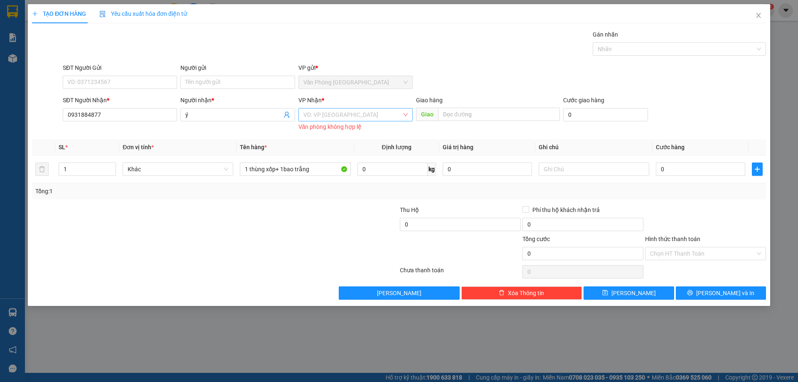
click at [332, 116] on input "search" at bounding box center [352, 115] width 99 height 12
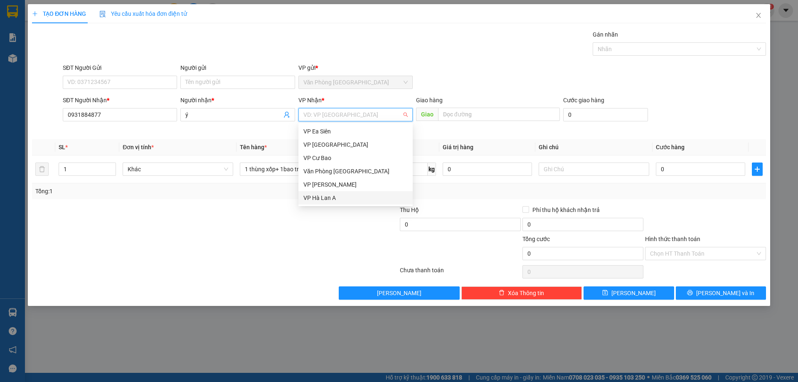
click at [346, 194] on div "VP Hà Lan A" at bounding box center [355, 197] width 104 height 9
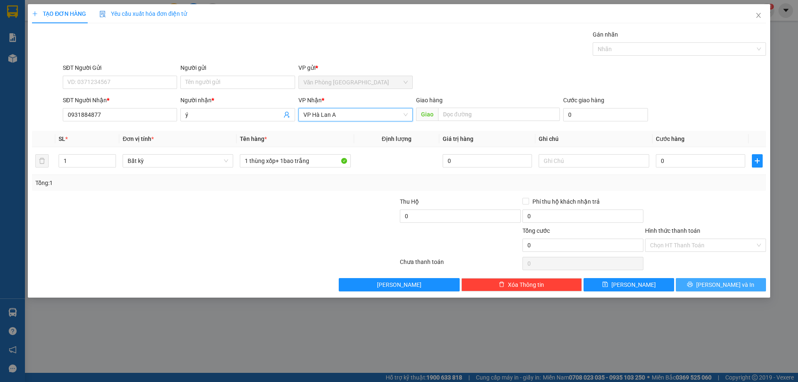
click at [734, 284] on span "[PERSON_NAME] và In" at bounding box center [725, 284] width 58 height 9
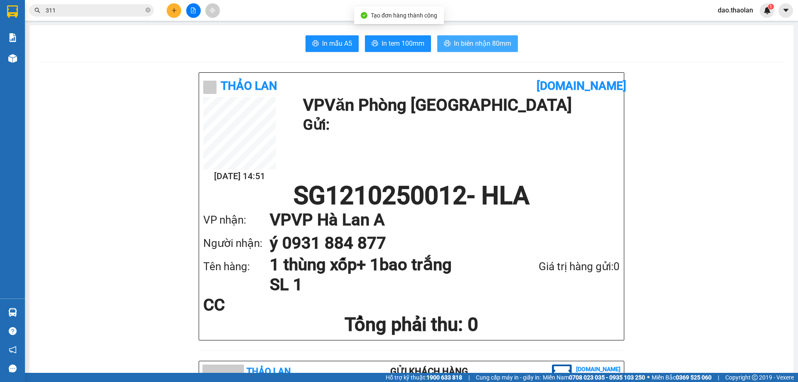
drag, startPoint x: 468, startPoint y: 39, endPoint x: 479, endPoint y: 77, distance: 39.2
click at [469, 39] on span "In biên nhận 80mm" at bounding box center [482, 43] width 57 height 10
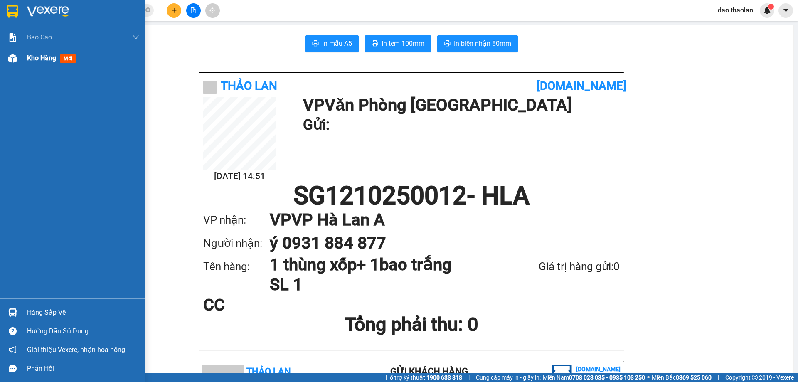
click at [39, 58] on span "Kho hàng" at bounding box center [41, 58] width 29 height 8
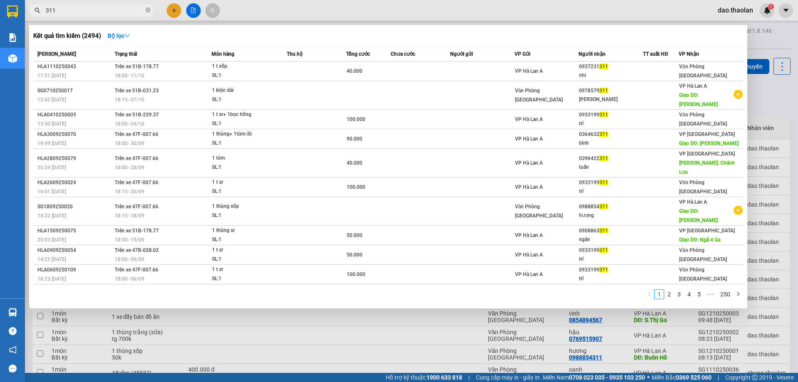
drag, startPoint x: 55, startPoint y: 12, endPoint x: 21, endPoint y: -2, distance: 36.7
click at [21, 0] on html "Kết quả tìm kiếm ( 2494 ) Bộ lọc Mã ĐH Trạng thái Món hàng Thu hộ Tổng cước Chư…" at bounding box center [399, 191] width 798 height 382
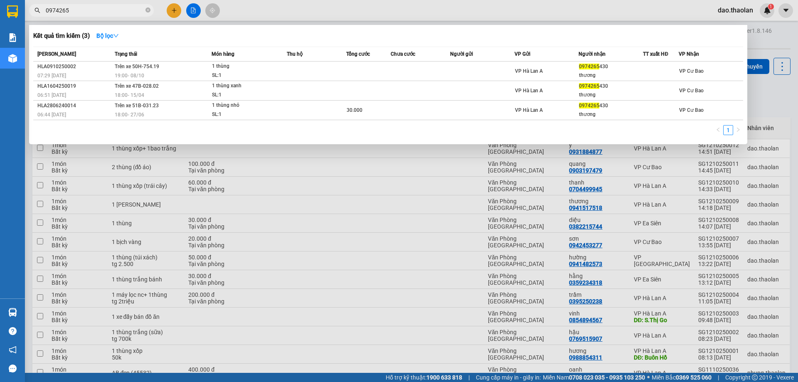
type input "0974265"
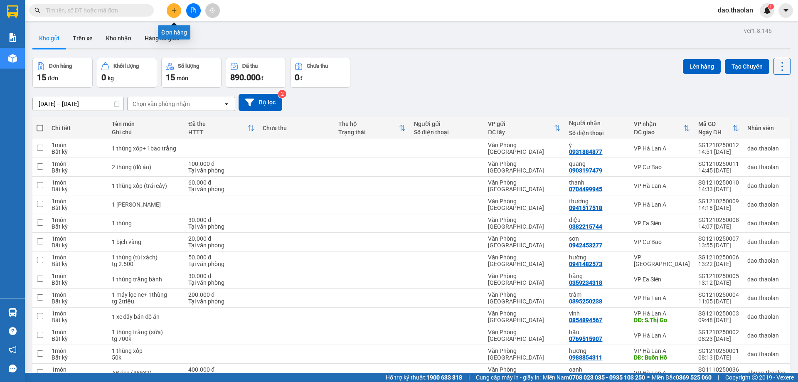
click at [174, 12] on icon "plus" at bounding box center [174, 10] width 6 height 6
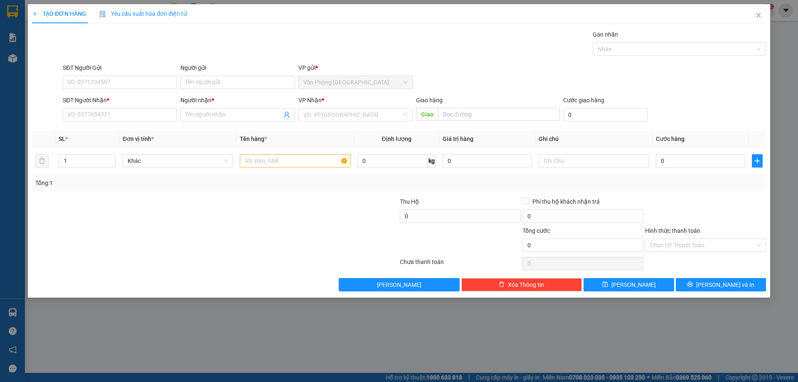
click at [152, 121] on div "SĐT Người Nhận * VD: 0377654321" at bounding box center [120, 110] width 114 height 29
click at [152, 121] on input "SĐT Người Nhận *" at bounding box center [120, 114] width 114 height 13
click at [111, 130] on div "0987628245 - tâm đức" at bounding box center [120, 131] width 104 height 9
type input "0987628245"
type input "tâm đức"
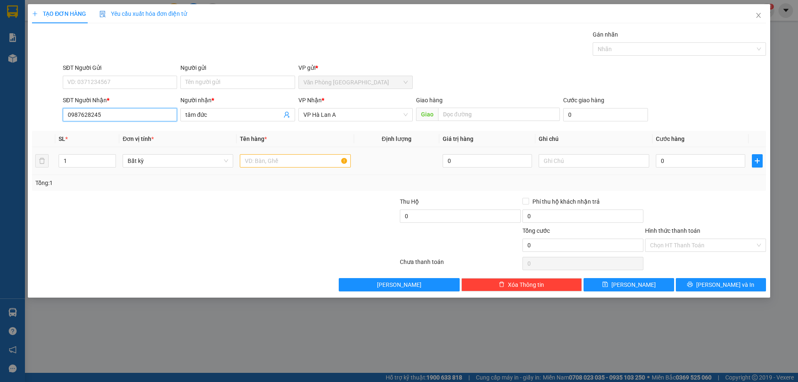
type input "0987628245"
click at [289, 154] on div at bounding box center [295, 161] width 111 height 17
click at [289, 160] on input "1" at bounding box center [295, 160] width 111 height 13
type input "1 hộp"
click at [671, 162] on input "0" at bounding box center [700, 160] width 89 height 13
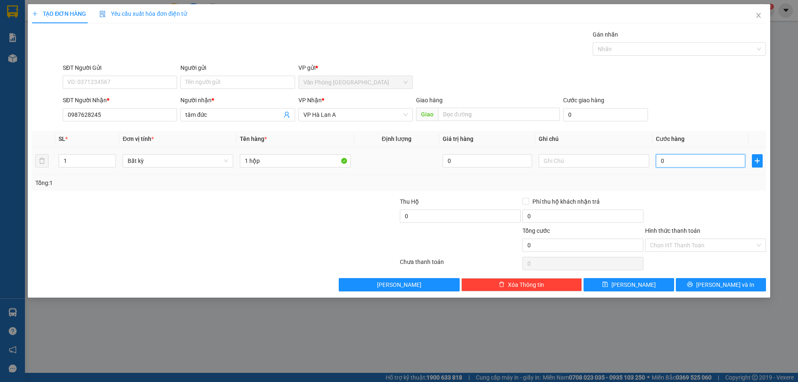
click at [673, 163] on input "0" at bounding box center [700, 160] width 89 height 13
type input "3"
type input "30"
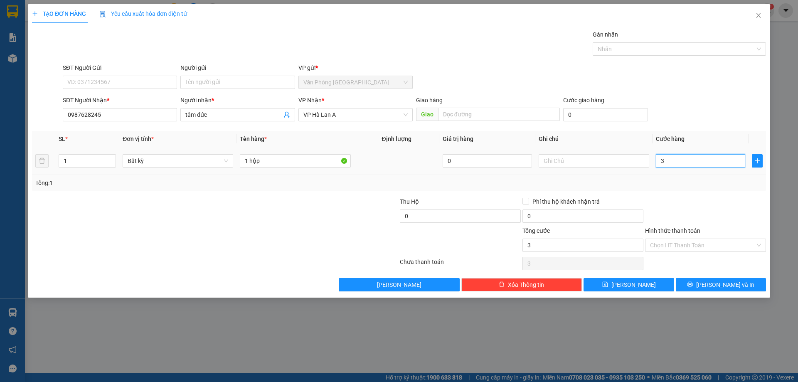
type input "30"
click at [691, 246] on input "Hình thức thanh toán" at bounding box center [702, 245] width 105 height 12
type input "30.000"
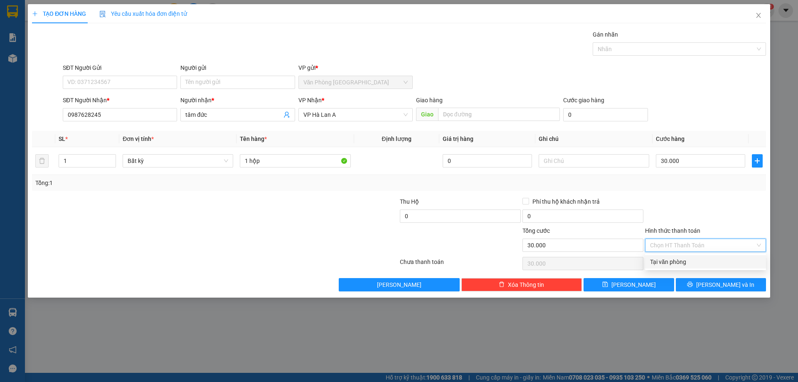
click at [690, 258] on div "Tại văn phòng" at bounding box center [705, 261] width 121 height 13
type input "0"
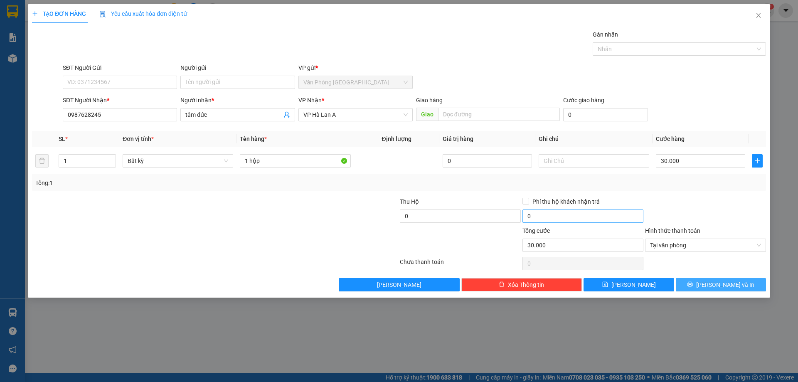
drag, startPoint x: 723, startPoint y: 281, endPoint x: 639, endPoint y: 212, distance: 108.9
click at [723, 282] on span "[PERSON_NAME] và In" at bounding box center [725, 284] width 58 height 9
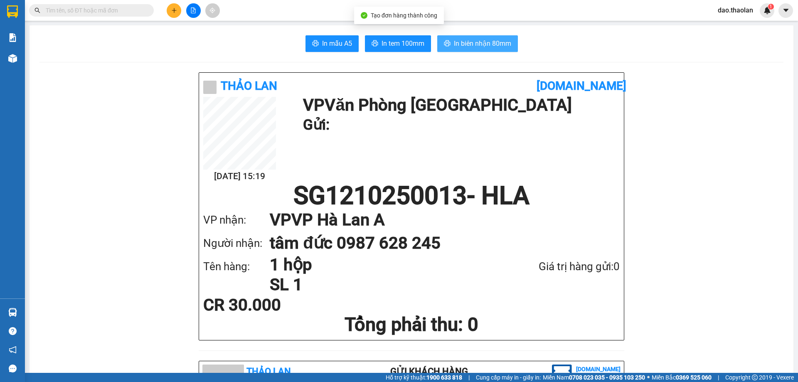
click at [477, 40] on span "In biên nhận 80mm" at bounding box center [482, 43] width 57 height 10
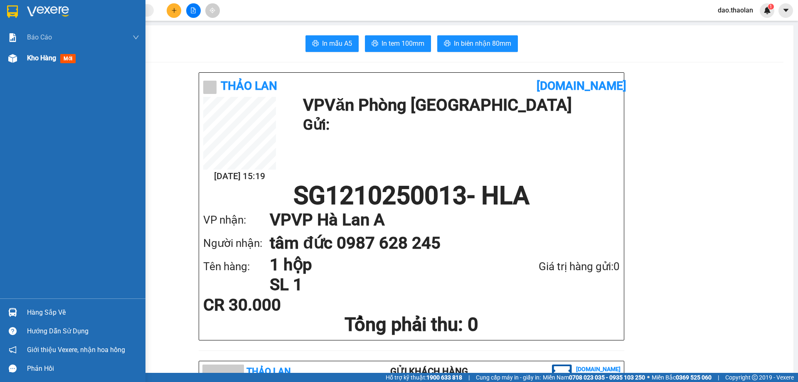
click at [35, 64] on div "Kho hàng mới" at bounding box center [83, 58] width 112 height 21
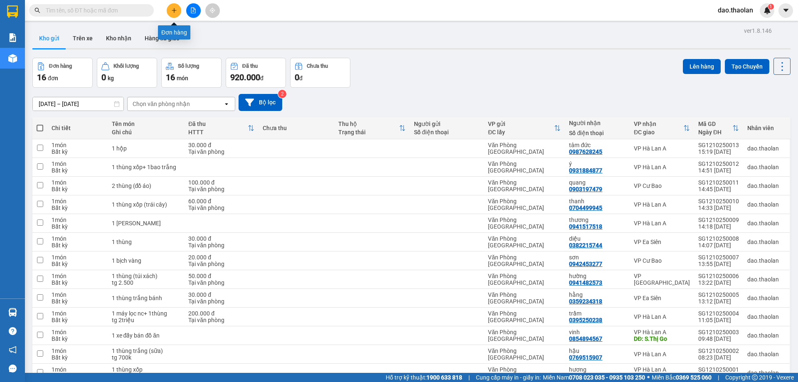
click at [171, 10] on icon "plus" at bounding box center [174, 10] width 6 height 6
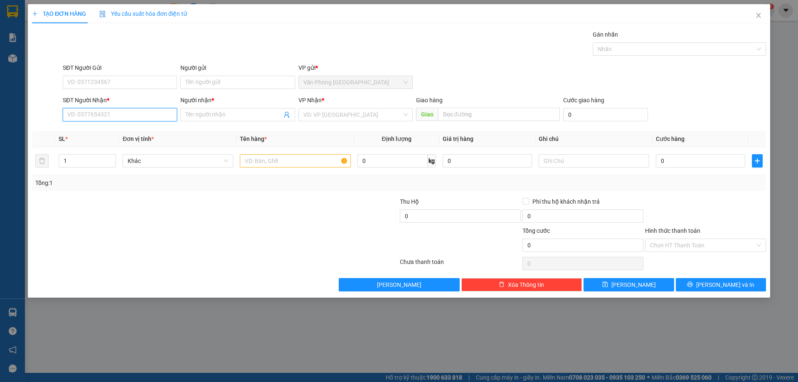
click at [95, 119] on input "SĐT Người Nhận *" at bounding box center [120, 114] width 114 height 13
type input "0909354468"
click at [186, 113] on input "Người nhận *" at bounding box center [233, 114] width 96 height 9
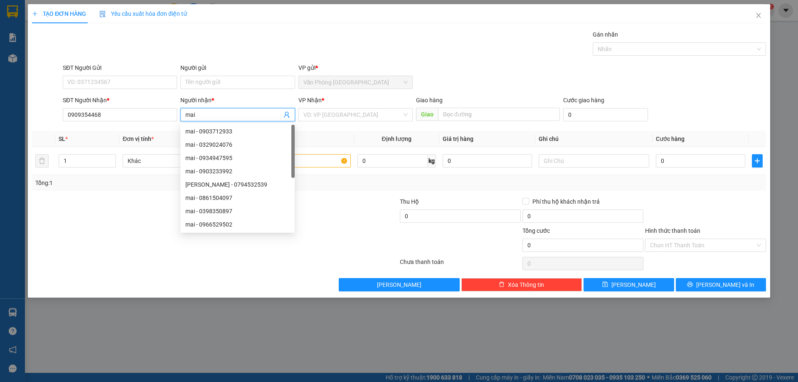
type input "mai"
click at [308, 106] on div "VP Nhận *" at bounding box center [355, 102] width 114 height 12
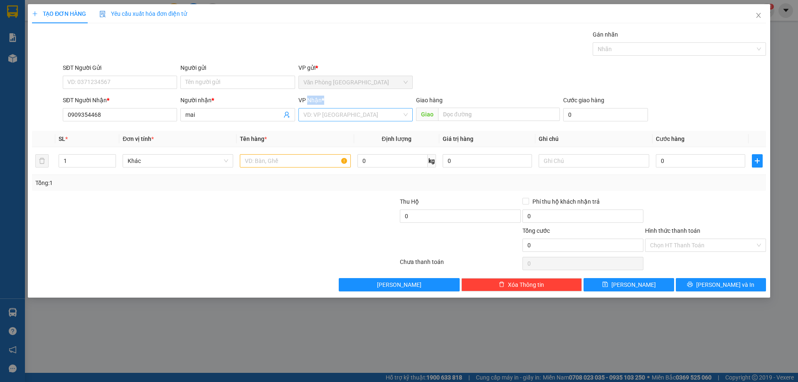
click at [309, 109] on div "VP Nhận * VD: VP Sài Gòn" at bounding box center [355, 110] width 114 height 29
click at [314, 111] on input "search" at bounding box center [352, 115] width 99 height 12
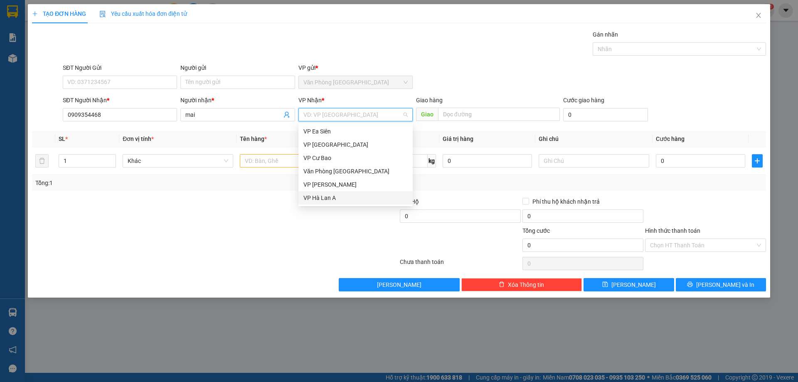
click at [331, 201] on div "VP Hà Lan A" at bounding box center [355, 197] width 104 height 9
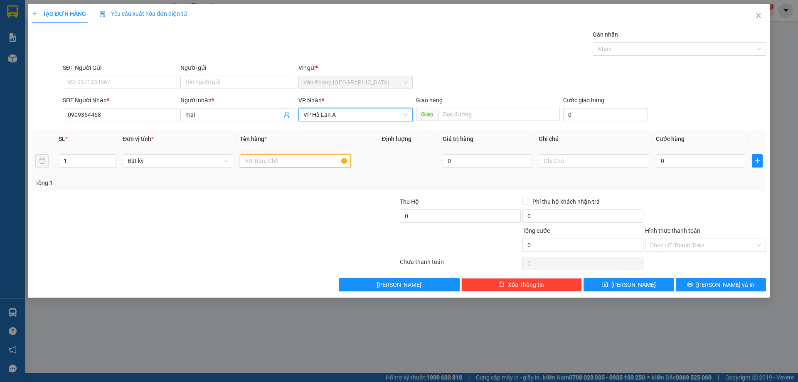
click at [279, 163] on input "text" at bounding box center [295, 160] width 111 height 13
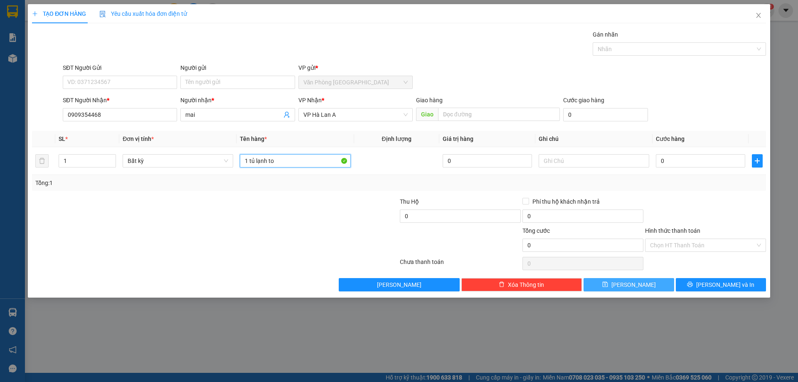
type input "1 tủ lạnh to"
click at [661, 285] on button "[PERSON_NAME]" at bounding box center [629, 284] width 90 height 13
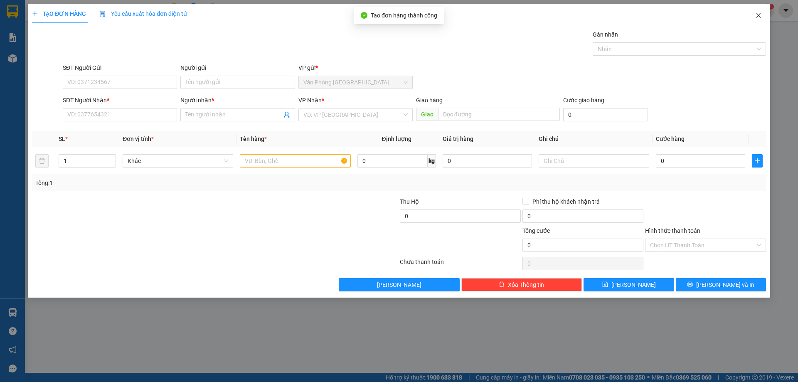
click at [761, 10] on span "Close" at bounding box center [758, 15] width 23 height 23
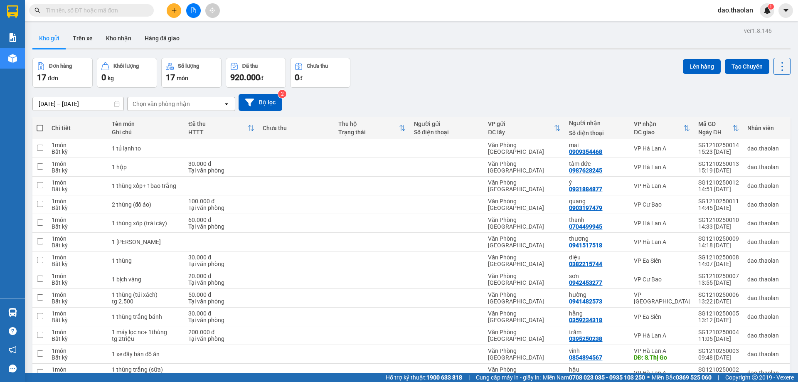
click at [39, 126] on span at bounding box center [40, 128] width 7 height 7
click at [40, 124] on input "checkbox" at bounding box center [40, 124] width 0 height 0
checkbox input "true"
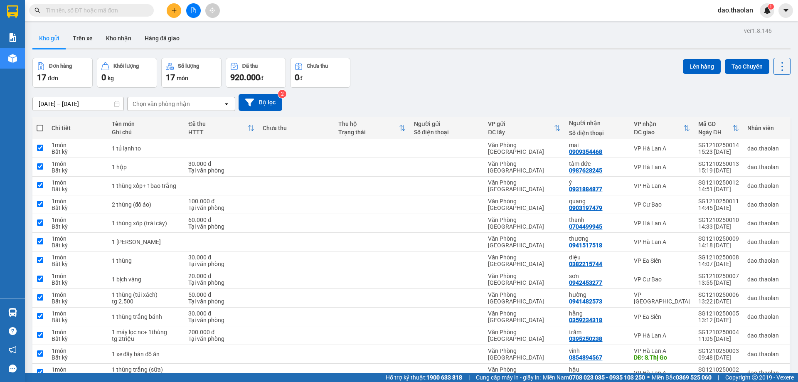
checkbox input "true"
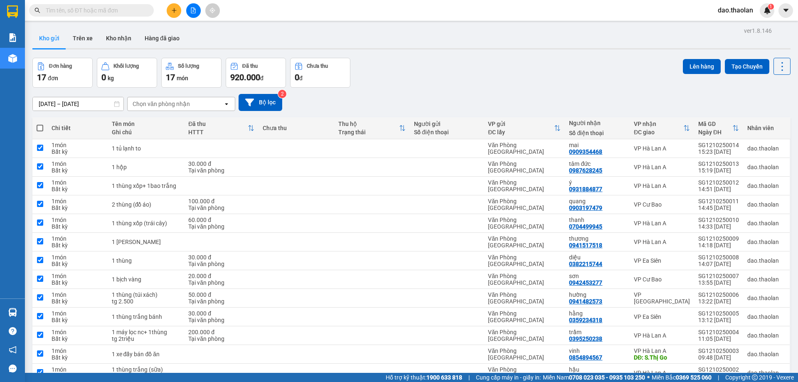
checkbox input "true"
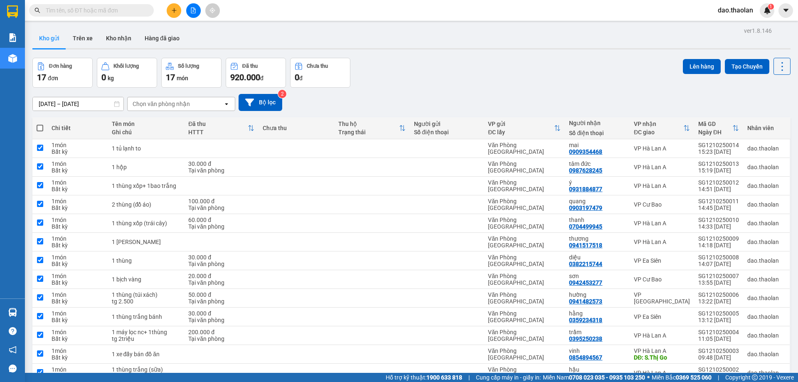
checkbox input "true"
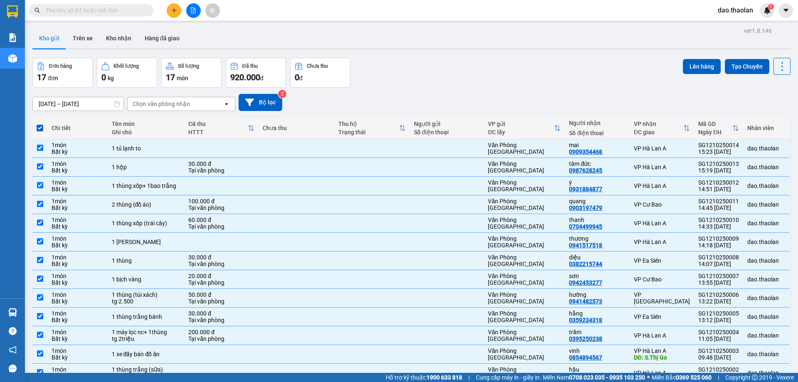
click at [39, 126] on span at bounding box center [40, 128] width 7 height 7
click at [40, 124] on input "checkbox" at bounding box center [40, 124] width 0 height 0
checkbox input "false"
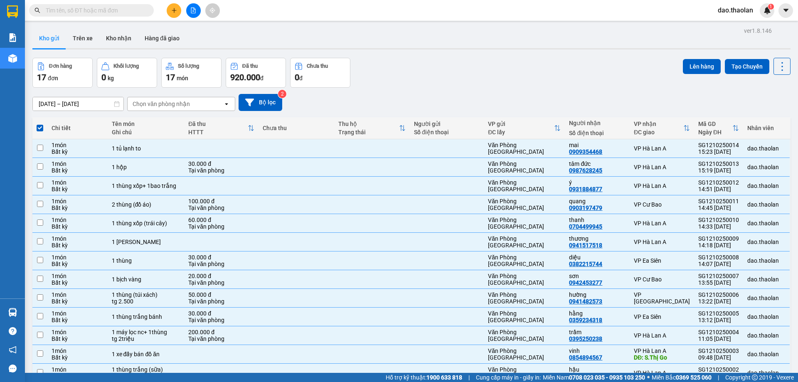
checkbox input "false"
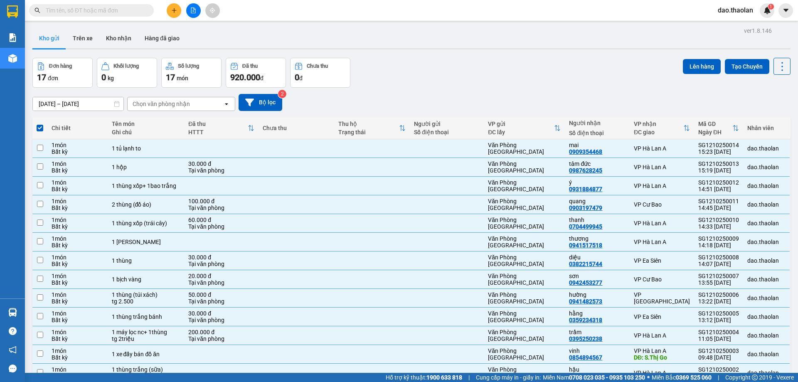
checkbox input "false"
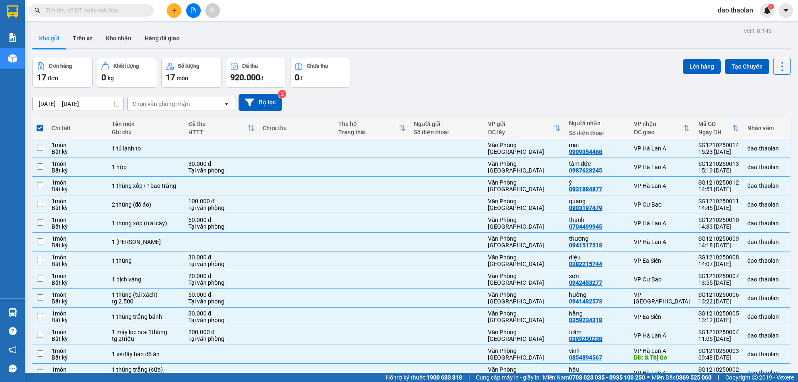
checkbox input "false"
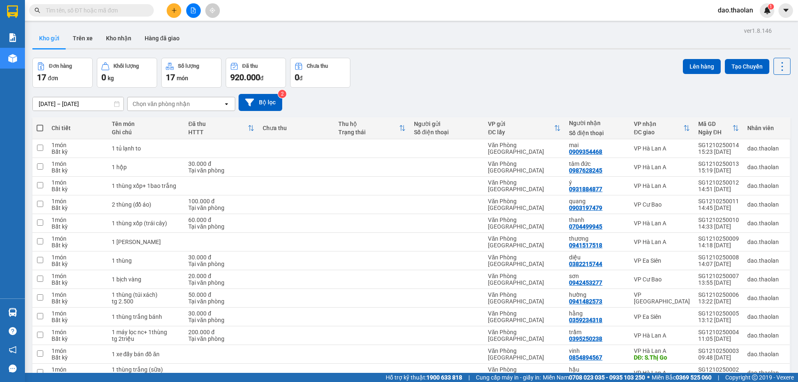
click at [171, 8] on icon "plus" at bounding box center [174, 10] width 6 height 6
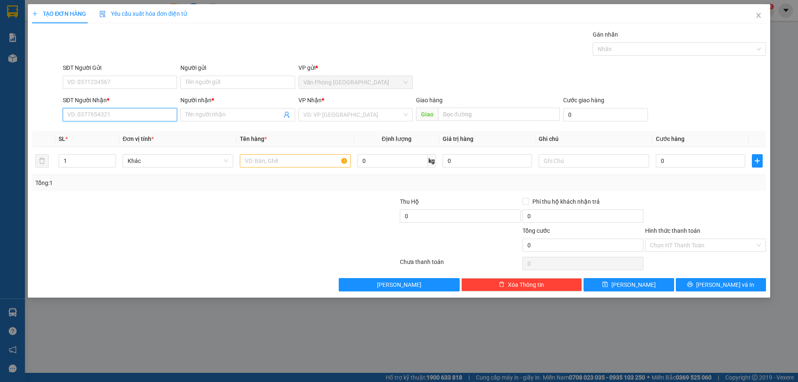
click at [123, 112] on input "SĐT Người Nhận *" at bounding box center [120, 114] width 114 height 13
type input "07"
click at [756, 12] on span "Close" at bounding box center [758, 15] width 23 height 23
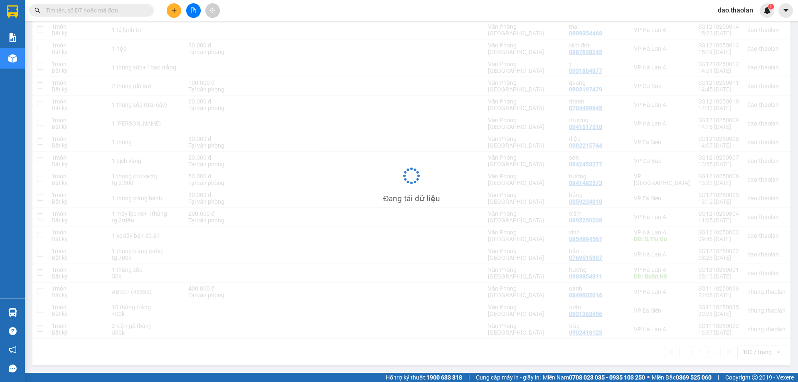
scroll to position [118, 0]
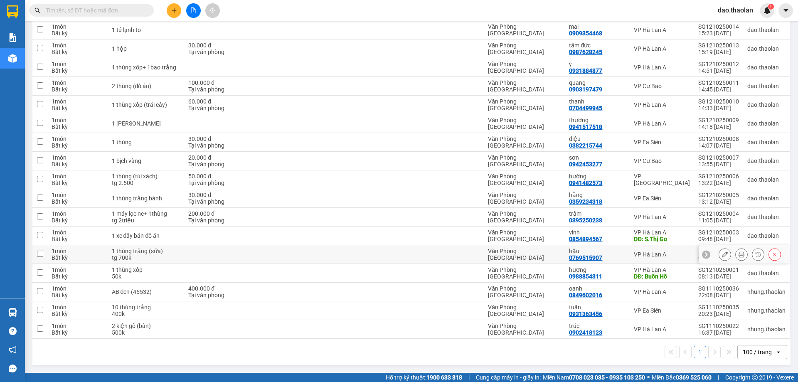
click at [722, 253] on icon at bounding box center [725, 255] width 6 height 6
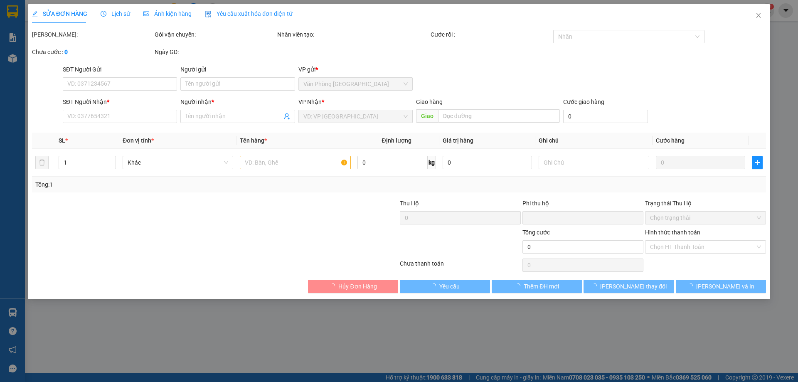
type input "0769515907"
type input "hậu"
type input "0"
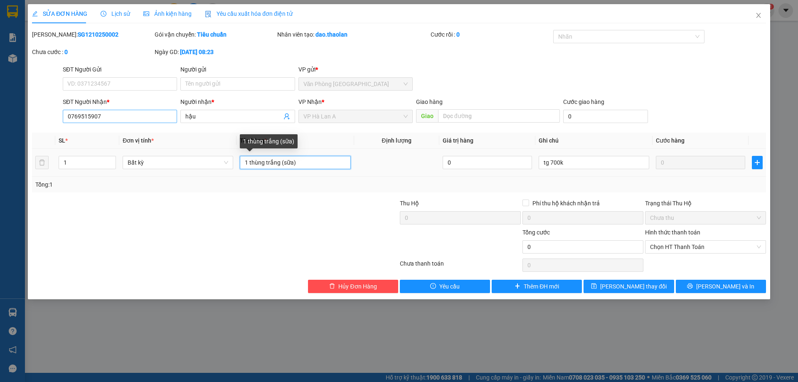
drag, startPoint x: 301, startPoint y: 162, endPoint x: 139, endPoint y: 121, distance: 167.2
click at [139, 121] on div "Total Paid Fee 0 Total UnPaid Fee 0 Cash Collection Total Fee Mã ĐH: SG12102500…" at bounding box center [399, 161] width 734 height 263
type input "1 thùng+ 1bao trắng"
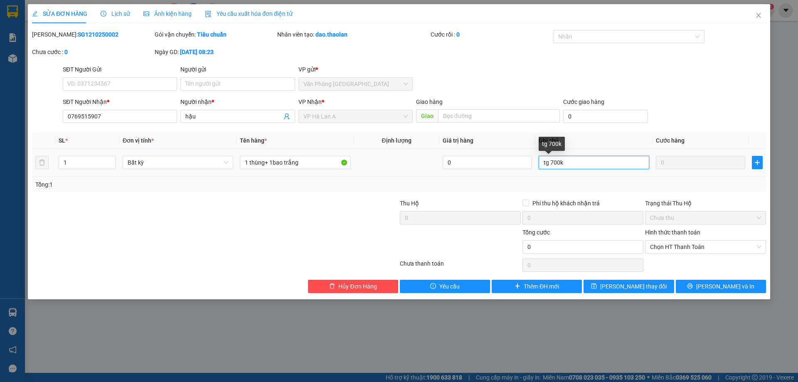
drag, startPoint x: 572, startPoint y: 166, endPoint x: 506, endPoint y: 149, distance: 68.0
click at [506, 149] on tr "1 Bất kỳ 1 thùng+ 1bao trắng 0 tg 700k 0" at bounding box center [399, 163] width 734 height 28
click at [764, 21] on span "Close" at bounding box center [758, 15] width 23 height 23
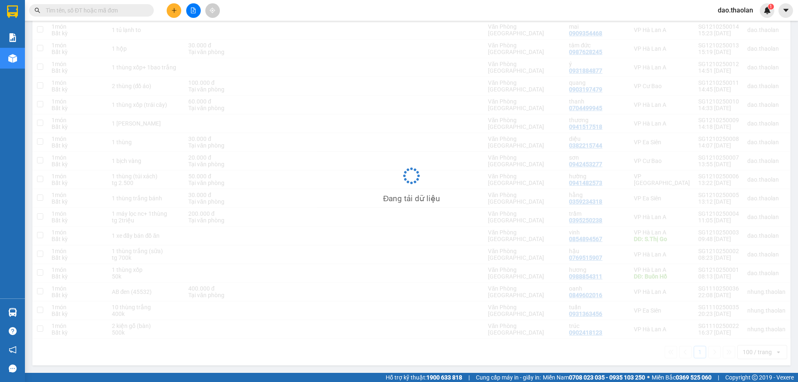
scroll to position [118, 0]
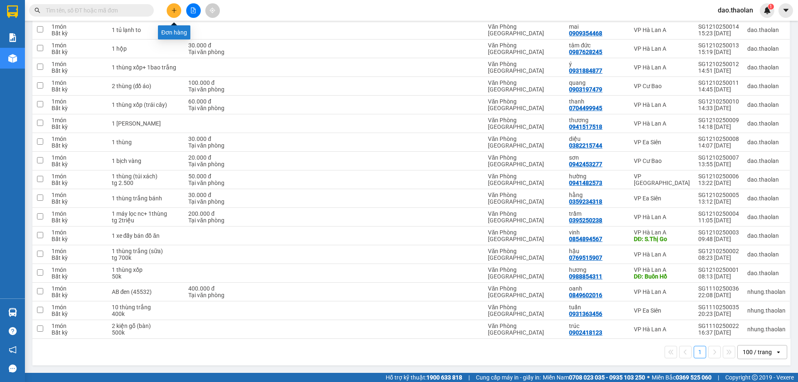
click at [174, 15] on button at bounding box center [174, 10] width 15 height 15
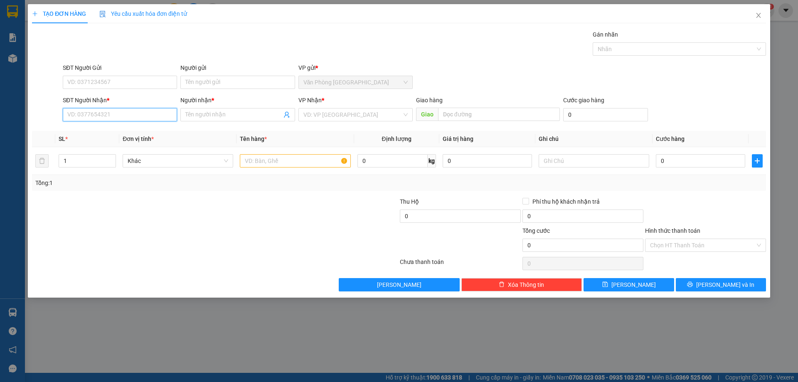
click at [92, 117] on input "SĐT Người Nhận *" at bounding box center [120, 114] width 114 height 13
click at [108, 131] on div "0769515907 - hậu" at bounding box center [120, 131] width 104 height 9
type input "0769515907"
type input "hậu"
type input "0769515907"
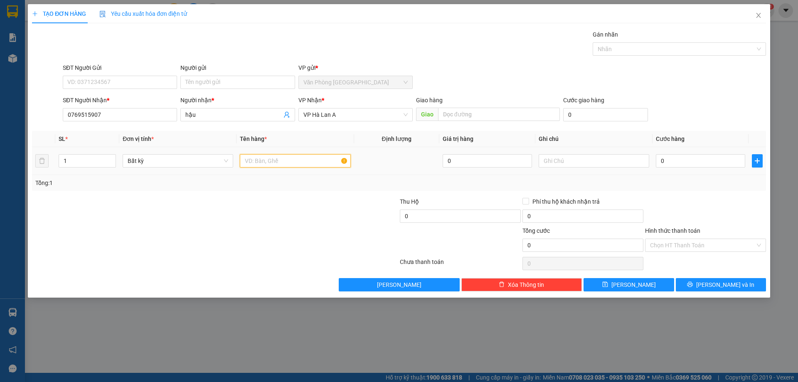
click at [247, 161] on input "text" at bounding box center [295, 160] width 111 height 13
type input "1 thùng+ 1bao trắng"
click at [706, 158] on input "0" at bounding box center [700, 160] width 89 height 13
type input "1"
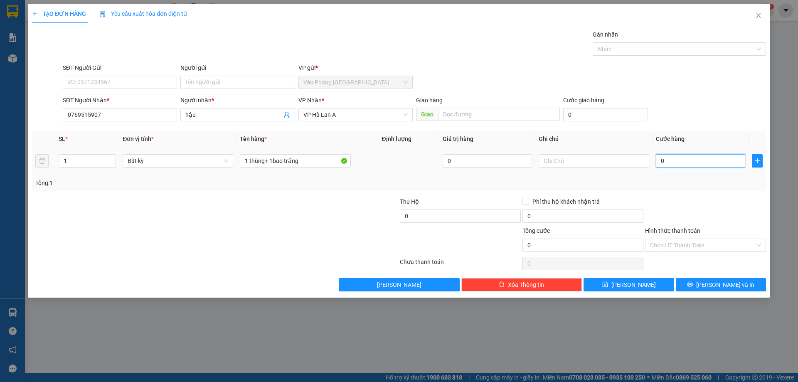
type input "1"
type input "12"
type input "120"
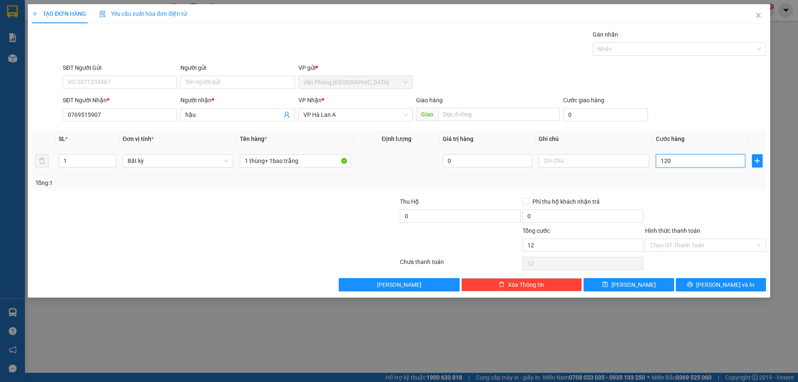
type input "120"
type input "120.000"
drag, startPoint x: 685, startPoint y: 247, endPoint x: 689, endPoint y: 259, distance: 13.0
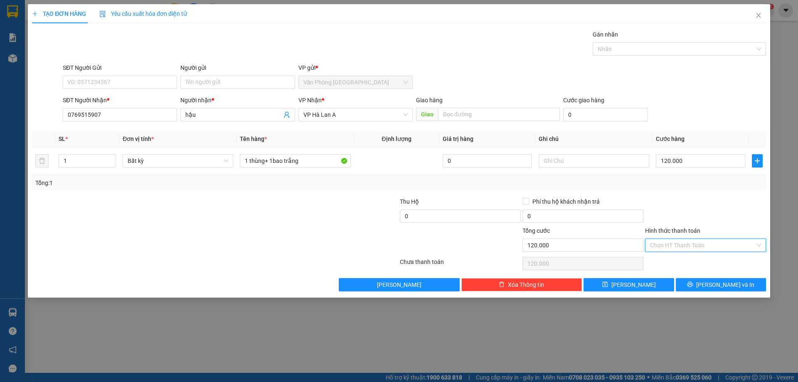
click at [686, 248] on input "Hình thức thanh toán" at bounding box center [702, 245] width 105 height 12
drag, startPoint x: 691, startPoint y: 262, endPoint x: 717, endPoint y: 257, distance: 26.7
click at [692, 263] on div "Tại văn phòng" at bounding box center [705, 261] width 111 height 9
type input "0"
click at [730, 283] on span "[PERSON_NAME] và In" at bounding box center [725, 284] width 58 height 9
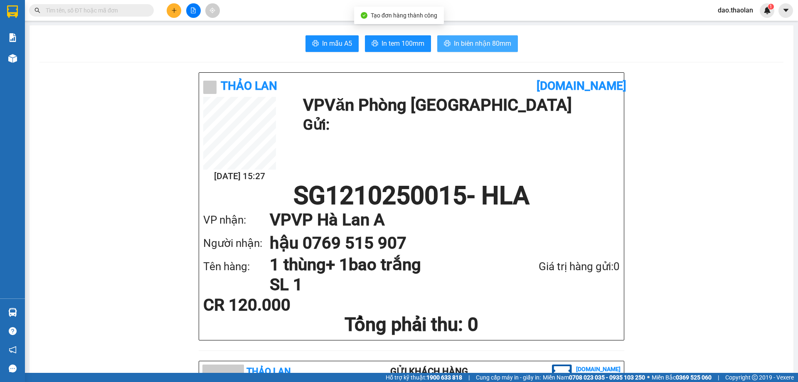
click at [474, 49] on button "In biên nhận 80mm" at bounding box center [477, 43] width 81 height 17
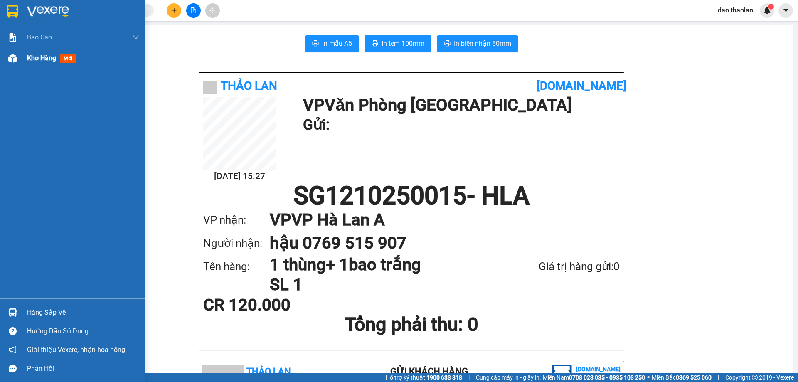
click at [40, 58] on span "Kho hàng" at bounding box center [41, 58] width 29 height 8
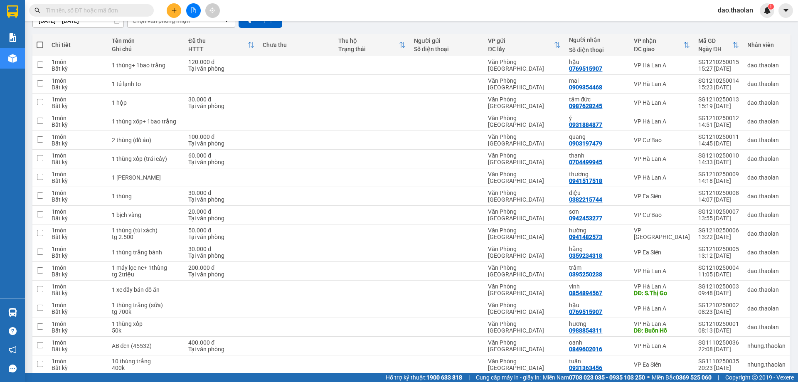
scroll to position [125, 0]
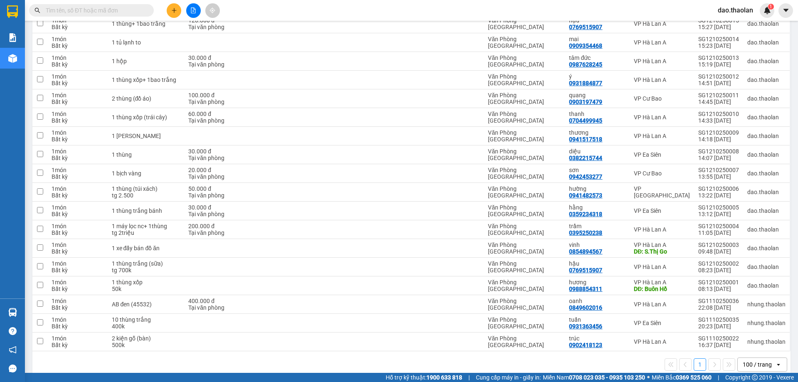
click at [103, 4] on div "Kết quả tìm kiếm ( 0 ) Bộ lọc No Data" at bounding box center [81, 10] width 162 height 15
click at [103, 9] on input "text" at bounding box center [95, 10] width 98 height 9
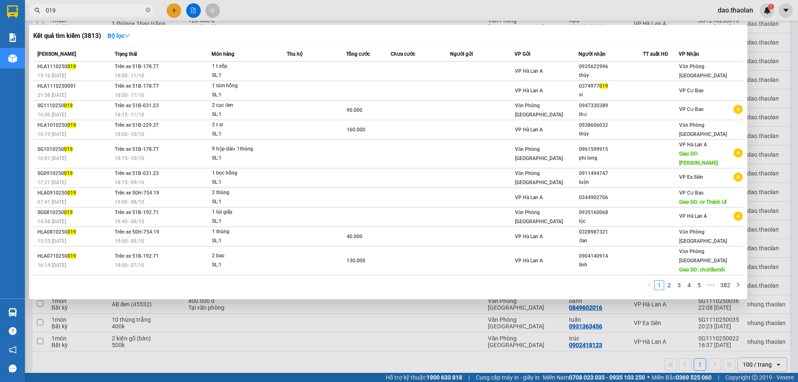
type input "019"
